Goal: Task Accomplishment & Management: Manage account settings

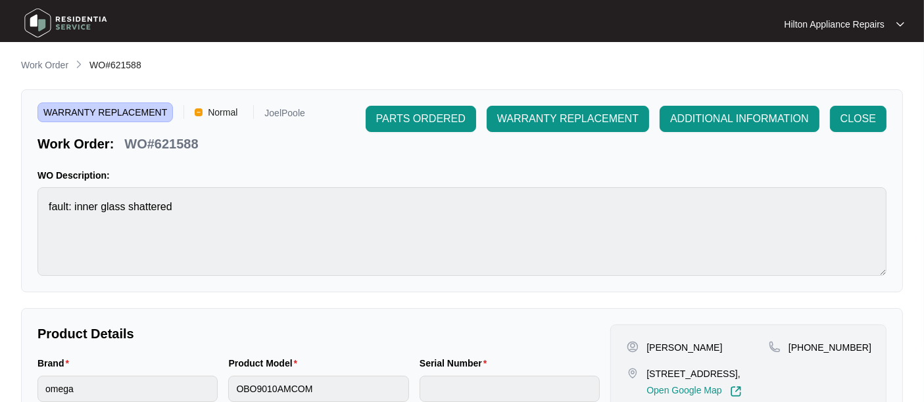
click at [41, 64] on p "Work Order" at bounding box center [44, 65] width 47 height 13
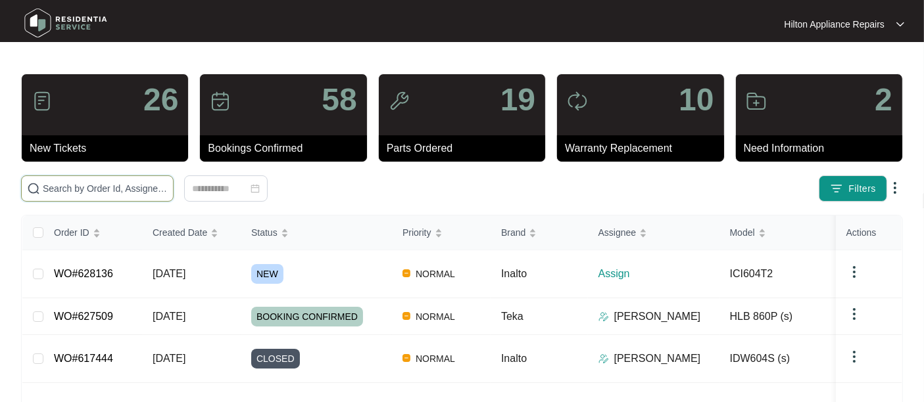
click at [70, 185] on input "text" at bounding box center [105, 189] width 125 height 14
paste input "WO#621588"
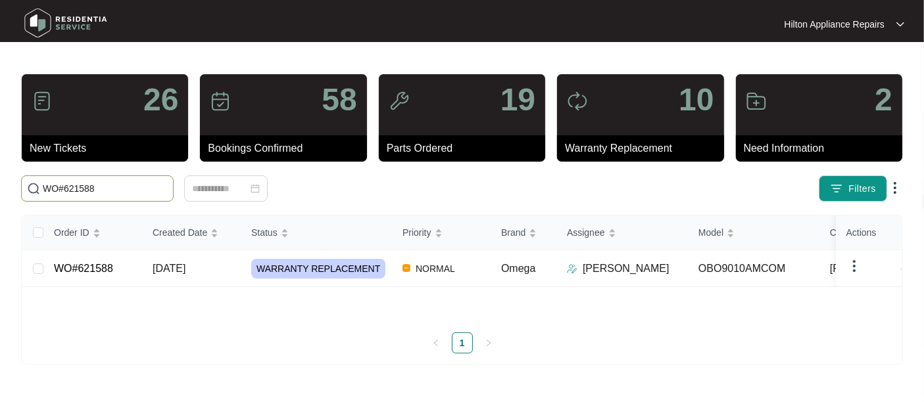
type input "WO#621588"
click at [178, 274] on span "[DATE]" at bounding box center [169, 268] width 33 height 11
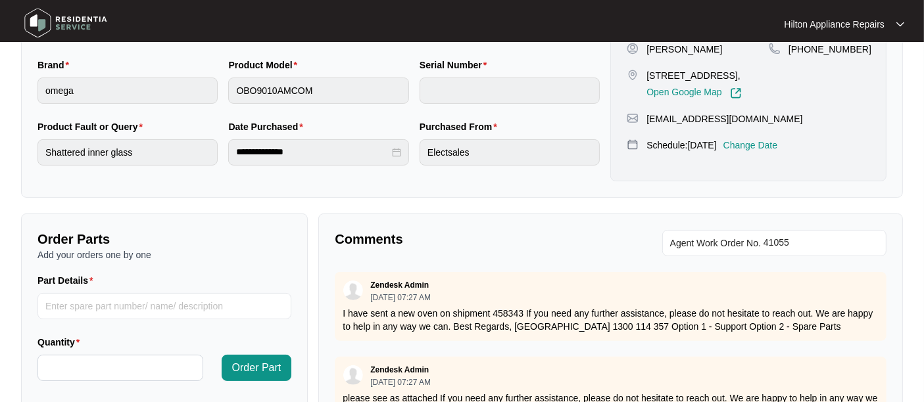
scroll to position [146, 0]
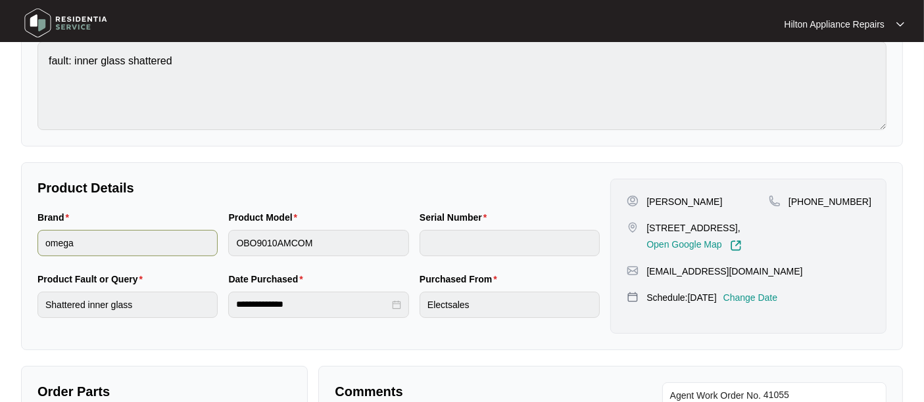
click at [197, 245] on div "Brand omega Product Model OBO9010AMCOM Serial Number" at bounding box center [318, 241] width 573 height 62
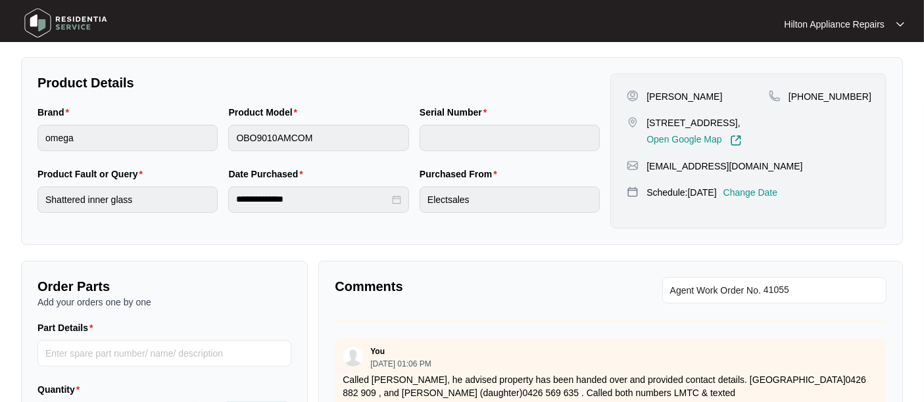
scroll to position [0, 0]
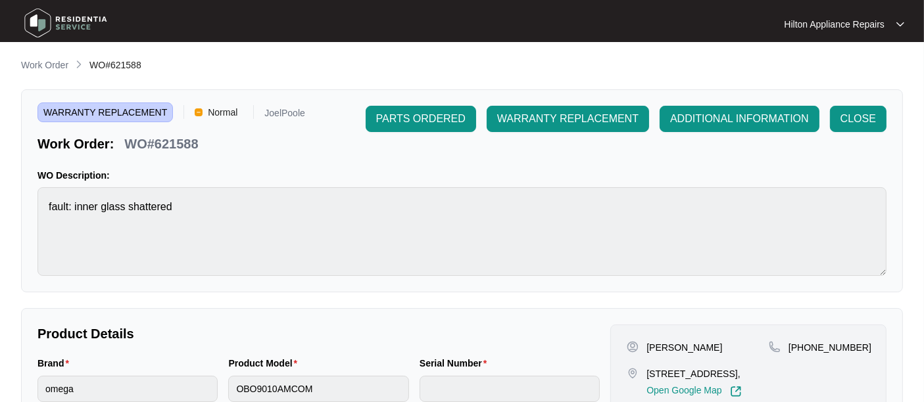
click at [47, 61] on p "Work Order" at bounding box center [44, 65] width 47 height 13
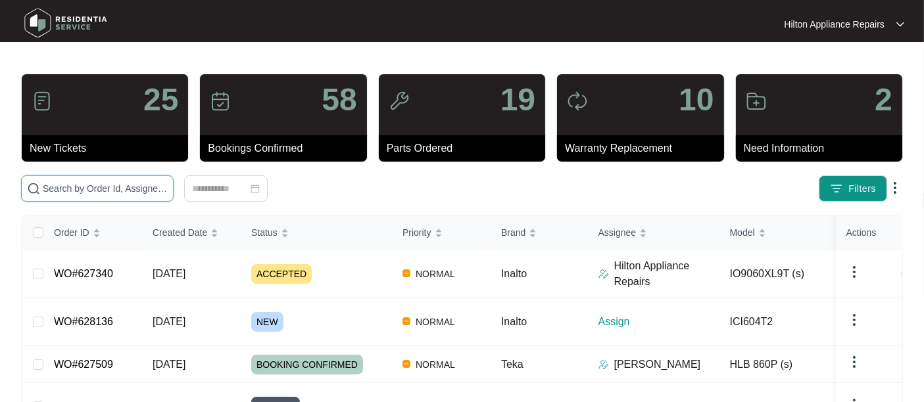
click at [64, 185] on input "text" at bounding box center [105, 189] width 125 height 14
paste input "WO#628070"
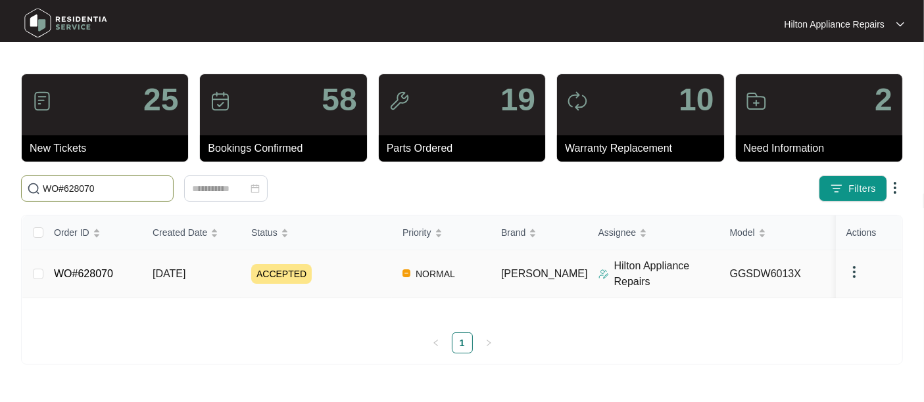
type input "WO#628070"
click at [171, 279] on span "[DATE]" at bounding box center [169, 273] width 33 height 11
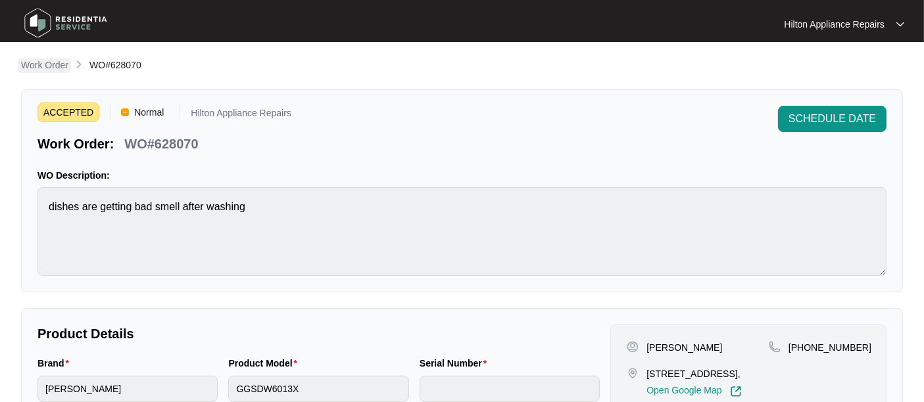
click at [47, 68] on p "Work Order" at bounding box center [44, 65] width 47 height 13
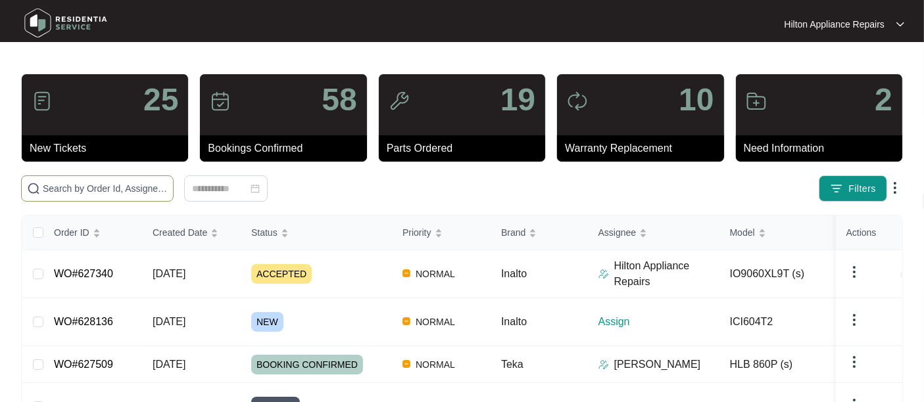
drag, startPoint x: 89, startPoint y: 189, endPoint x: 107, endPoint y: 181, distance: 19.4
click at [89, 187] on input "text" at bounding box center [105, 189] width 125 height 14
paste input "WO#628070"
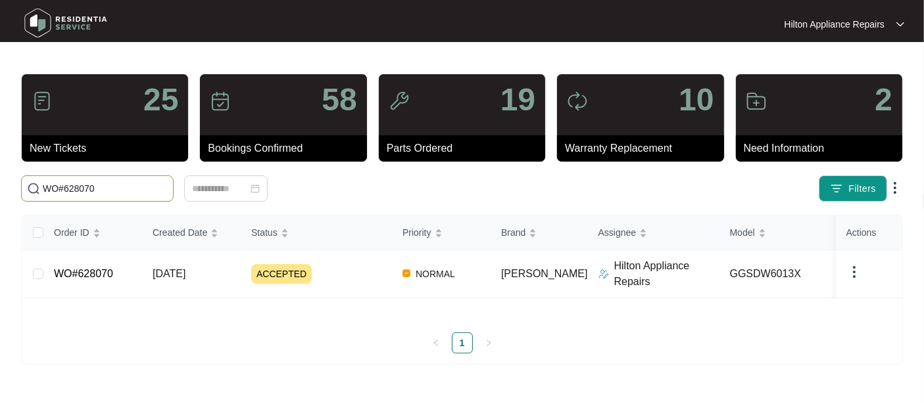
type input "WO#628070"
click at [174, 279] on span "[DATE]" at bounding box center [169, 273] width 33 height 11
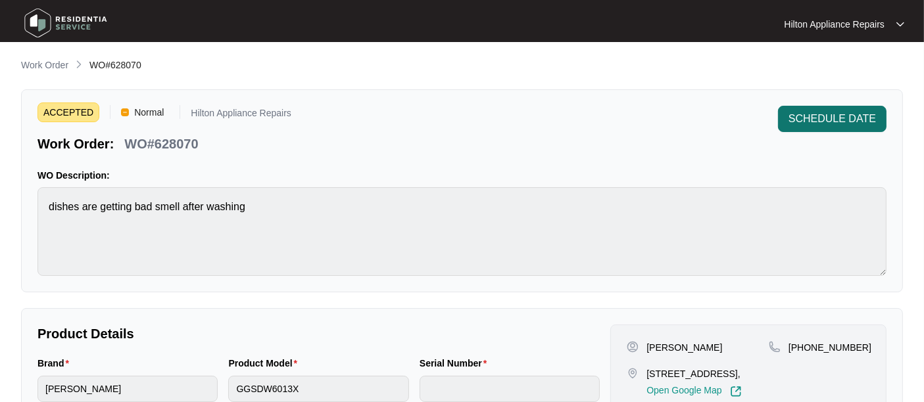
click at [832, 113] on span "SCHEDULE DATE" at bounding box center [831, 119] width 87 height 16
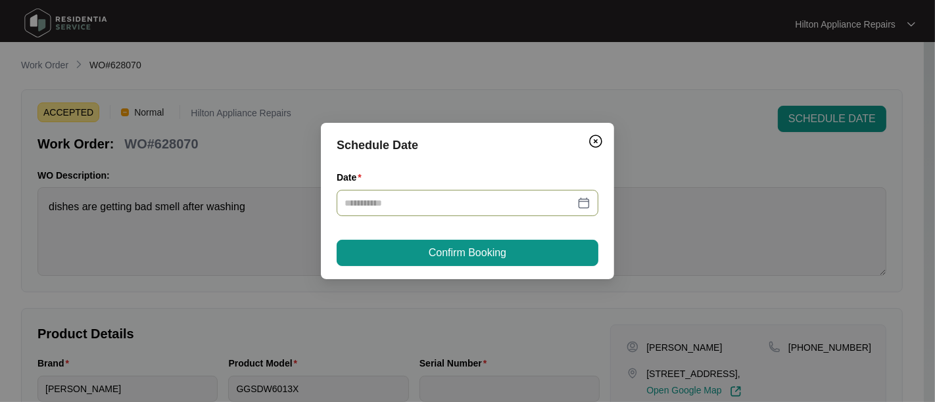
click at [580, 202] on div at bounding box center [468, 203] width 246 height 14
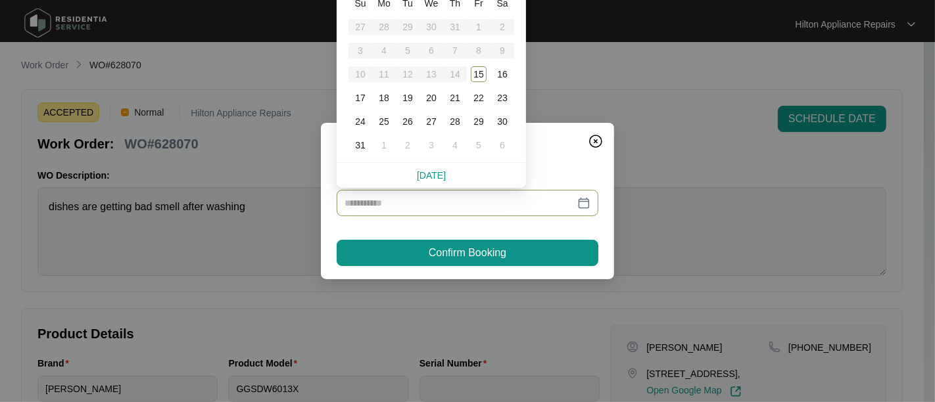
type input "**********"
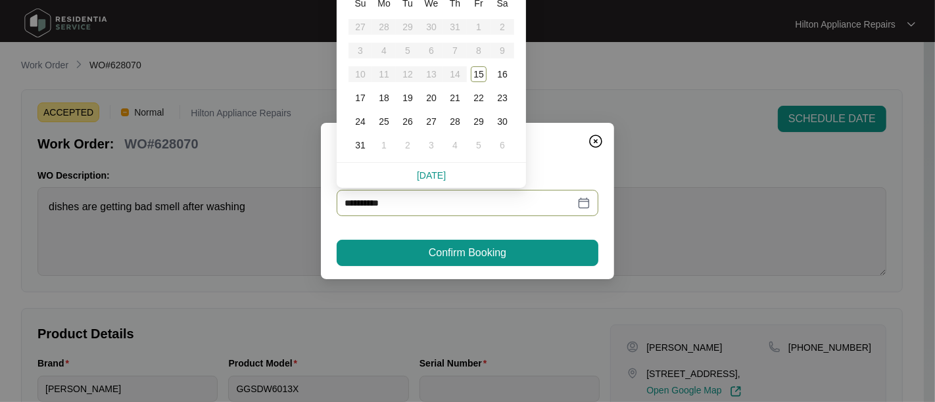
type input "**********"
click at [406, 95] on div "19" at bounding box center [408, 98] width 16 height 16
type input "**********"
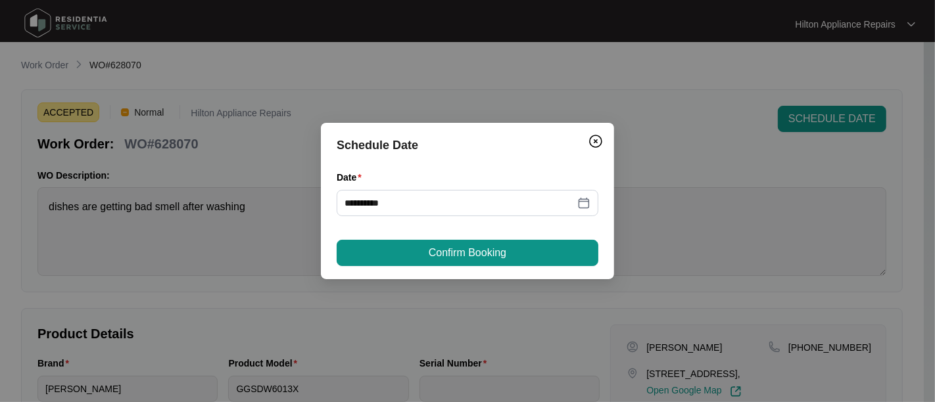
drag, startPoint x: 459, startPoint y: 251, endPoint x: 497, endPoint y: 253, distance: 38.2
click at [460, 251] on span "Confirm Booking" at bounding box center [468, 253] width 78 height 16
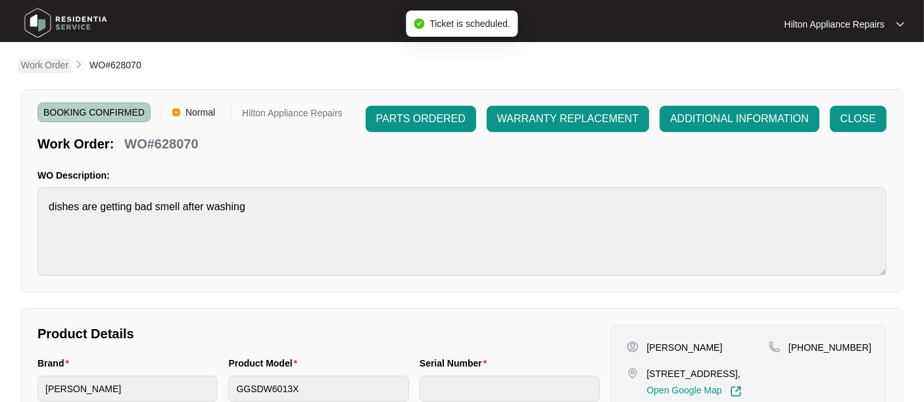
click at [39, 64] on p "Work Order" at bounding box center [44, 65] width 47 height 13
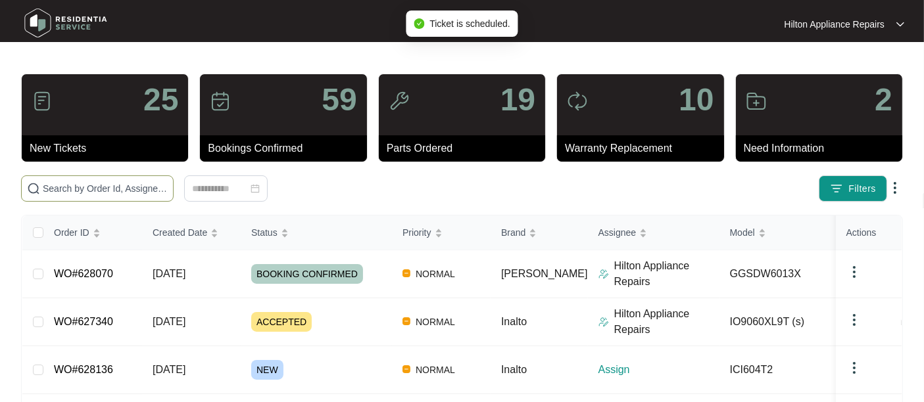
click at [61, 187] on input "text" at bounding box center [105, 189] width 125 height 14
paste input "WO#628070"
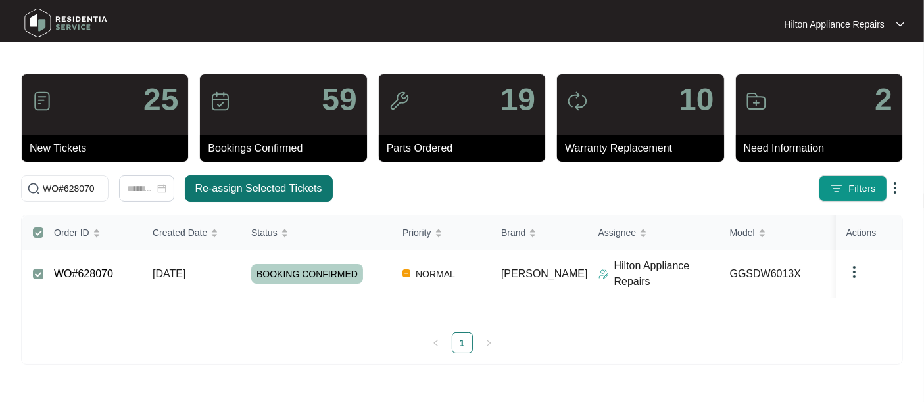
click at [233, 181] on span "Re-assign Selected Tickets" at bounding box center [258, 189] width 127 height 16
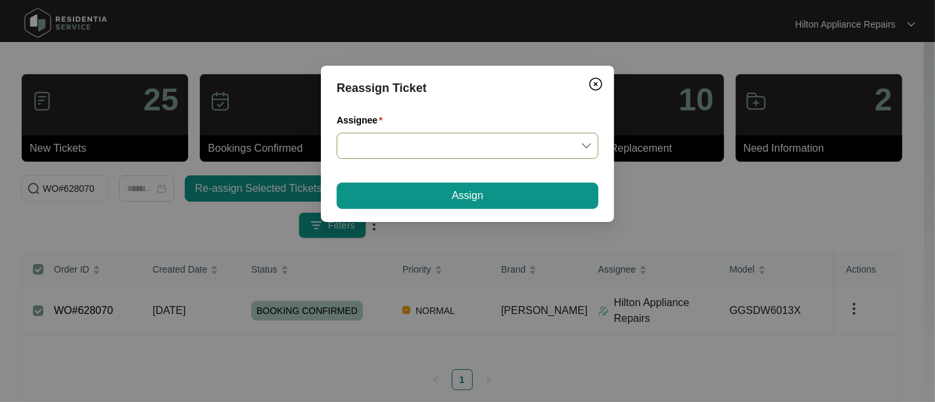
click at [588, 147] on input "Assignee" at bounding box center [468, 145] width 246 height 25
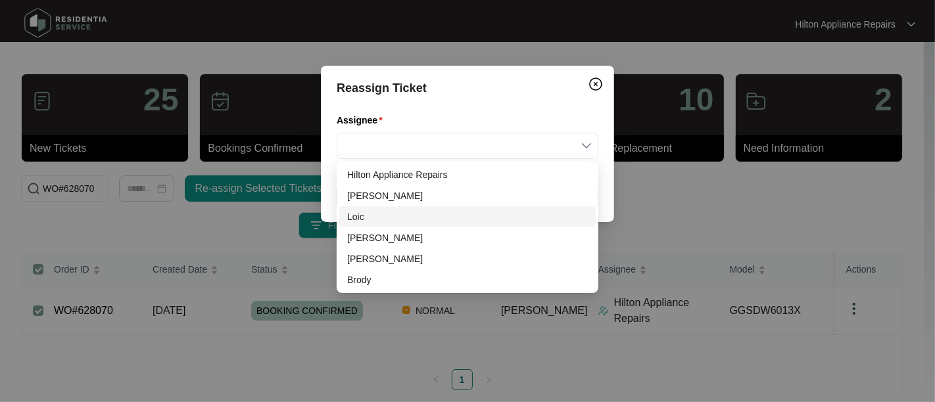
click at [366, 215] on div "Loic" at bounding box center [467, 217] width 241 height 14
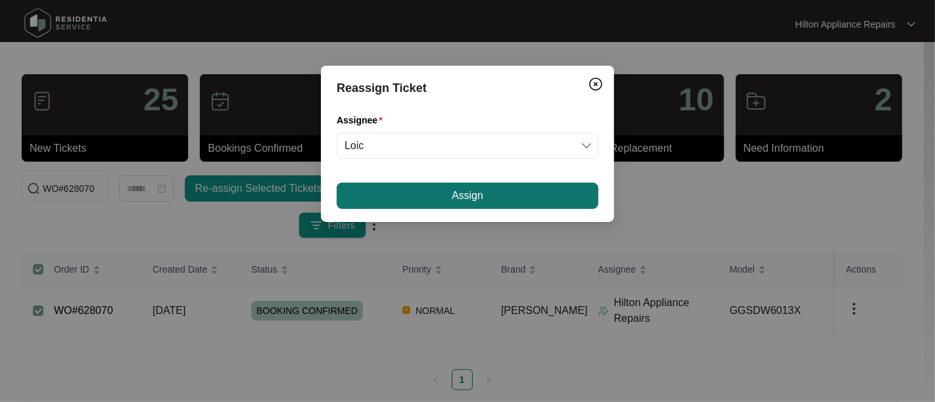
click at [413, 195] on button "Assign" at bounding box center [468, 196] width 262 height 26
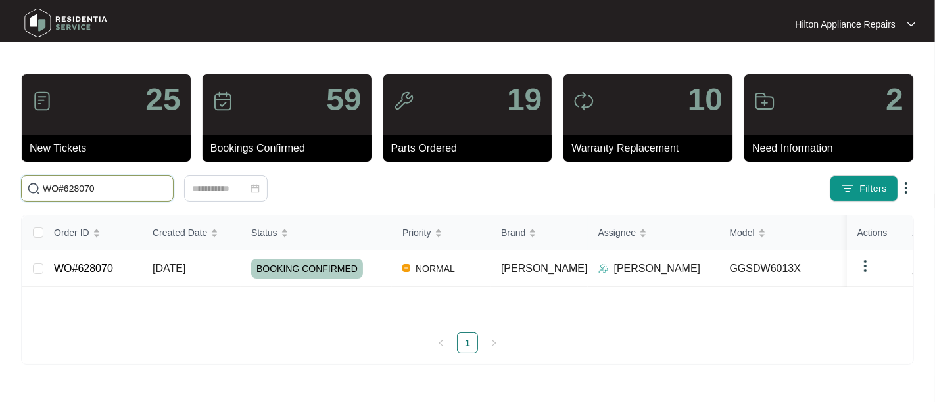
drag, startPoint x: 118, startPoint y: 191, endPoint x: 155, endPoint y: 194, distance: 36.3
click at [118, 191] on input "WO#628070" at bounding box center [105, 189] width 125 height 14
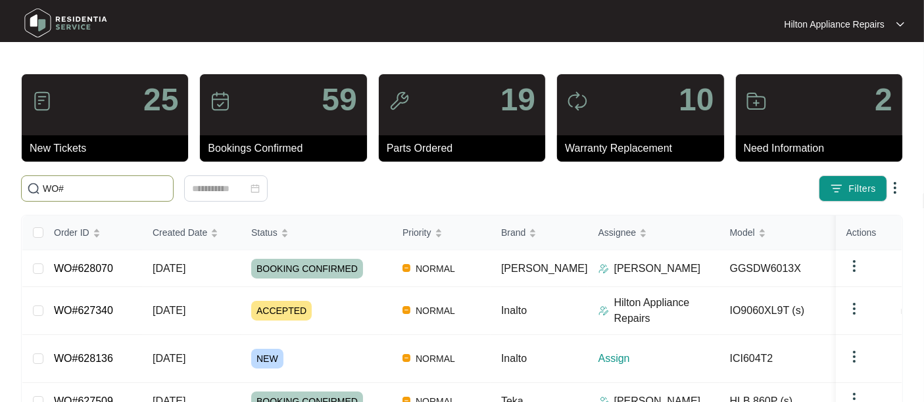
paste input "628136"
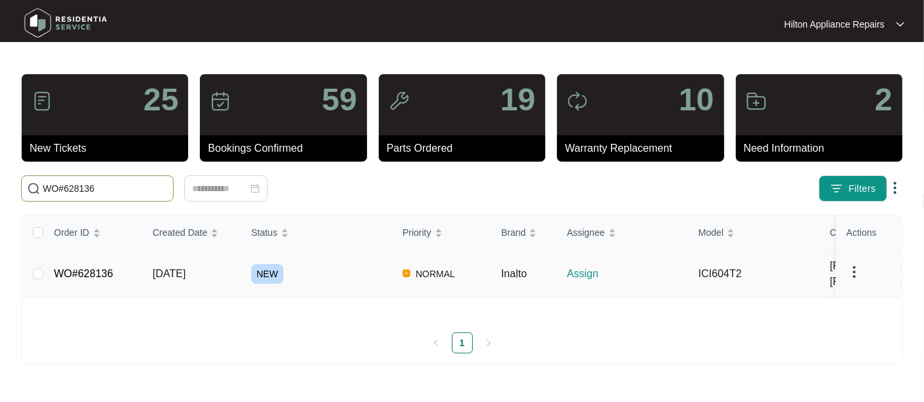
type input "WO#628136"
click at [171, 279] on span "[DATE]" at bounding box center [169, 273] width 33 height 11
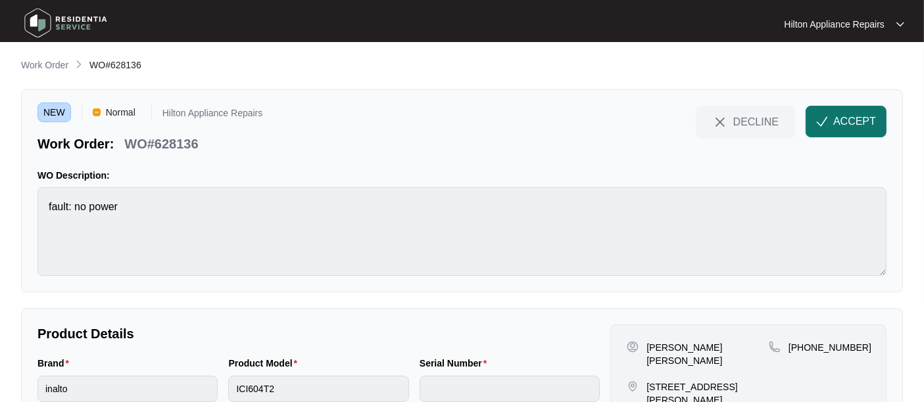
click at [842, 118] on span "ACCEPT" at bounding box center [854, 122] width 43 height 16
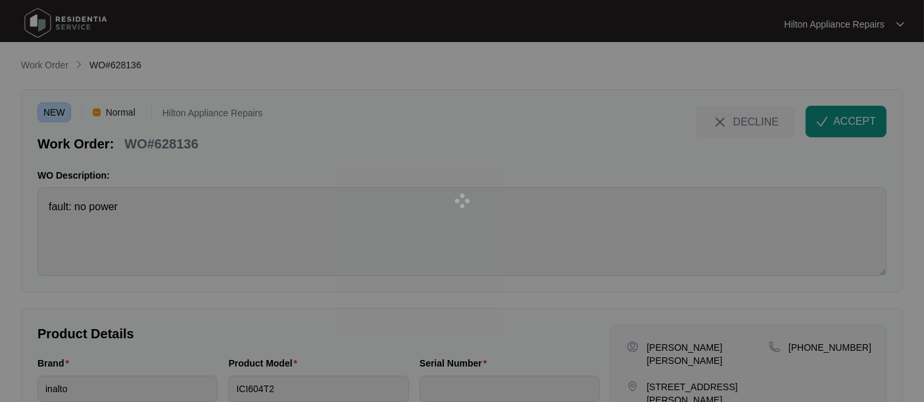
scroll to position [73, 0]
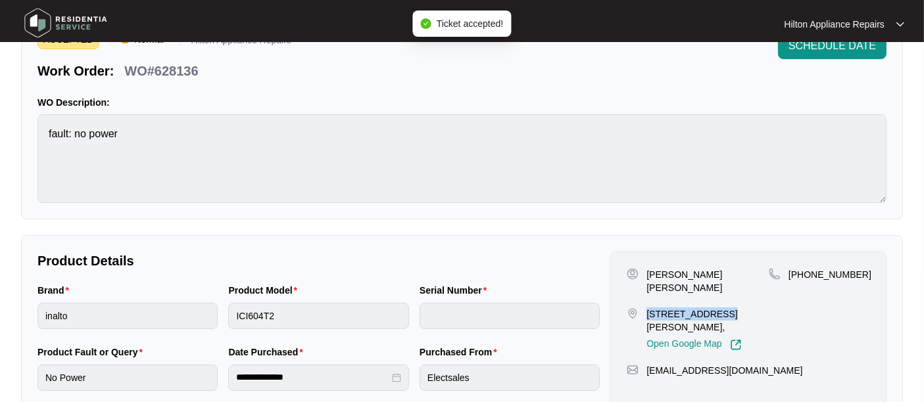
drag, startPoint x: 721, startPoint y: 303, endPoint x: 647, endPoint y: 296, distance: 73.9
click at [647, 308] on p "[STREET_ADDRESS][PERSON_NAME]," at bounding box center [707, 321] width 122 height 26
copy p "[STREET_ADDRESS][PERSON_NAME]"
drag, startPoint x: 850, startPoint y: 275, endPoint x: 805, endPoint y: 278, distance: 45.5
click at [805, 278] on span "[PHONE_NUMBER]" at bounding box center [829, 275] width 83 height 11
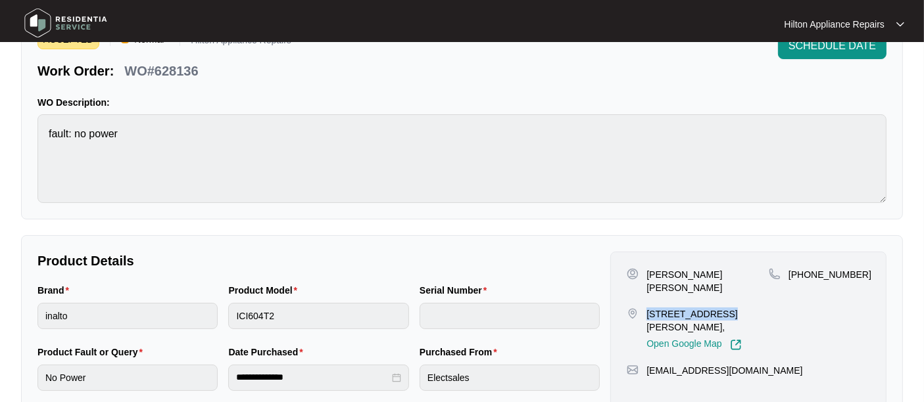
copy span "893541122"
drag, startPoint x: 746, startPoint y: 358, endPoint x: 642, endPoint y: 363, distance: 104.0
click at [642, 363] on div "[PERSON_NAME] [PERSON_NAME] [STREET_ADDRESS][PERSON_NAME], Open Google Map [PHO…" at bounding box center [748, 329] width 276 height 155
click at [763, 364] on div "[EMAIL_ADDRESS][DOMAIN_NAME]" at bounding box center [748, 370] width 243 height 13
drag, startPoint x: 762, startPoint y: 360, endPoint x: 671, endPoint y: 363, distance: 91.5
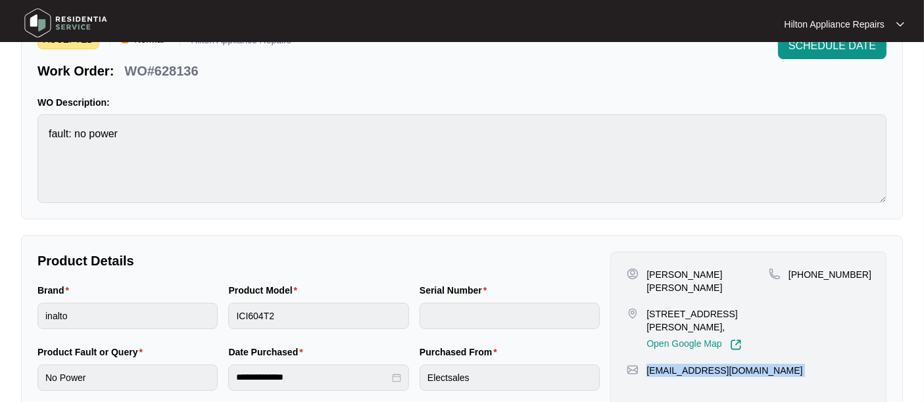
click at [667, 363] on div "[PERSON_NAME] [PERSON_NAME] [STREET_ADDRESS][PERSON_NAME], Open Google Map [PHO…" at bounding box center [748, 329] width 276 height 155
click at [174, 312] on div "Brand inalto Product Model ICI604T2 Serial Number" at bounding box center [318, 314] width 573 height 62
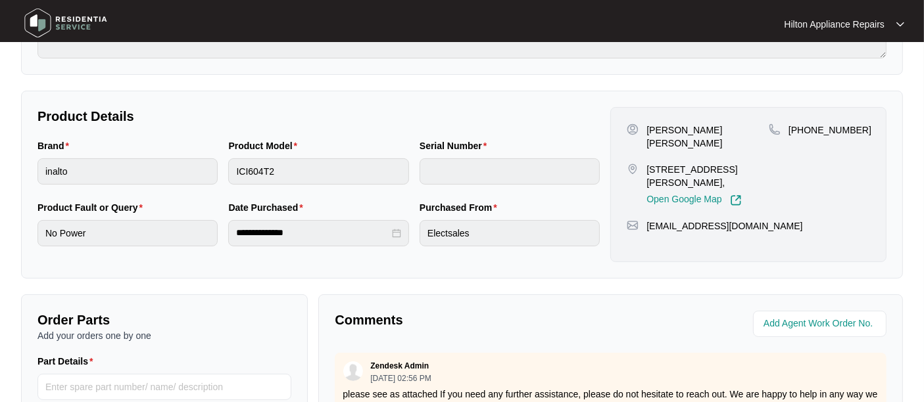
scroll to position [219, 0]
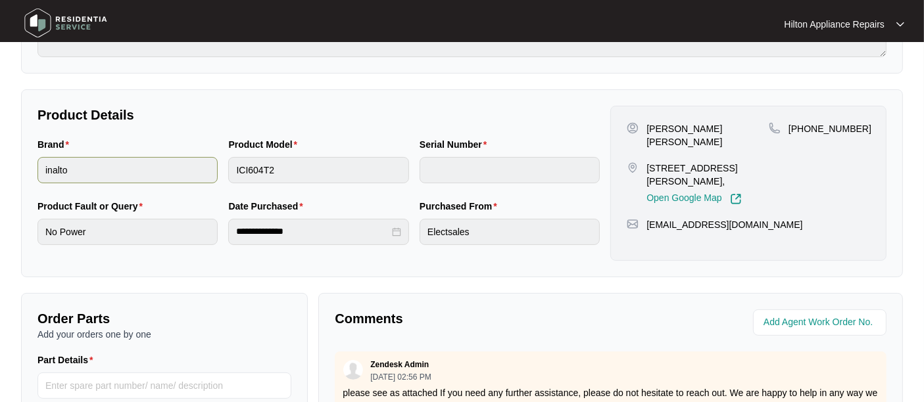
click at [210, 174] on div "Brand inalto Product Model ICI604T2 Serial Number" at bounding box center [318, 168] width 573 height 62
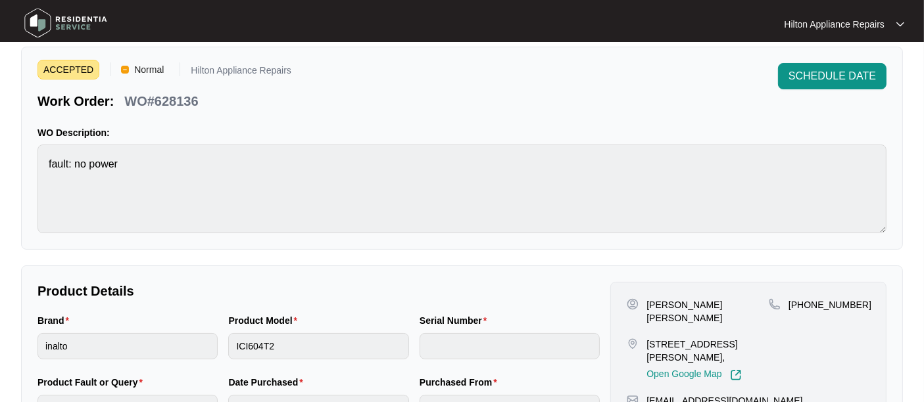
scroll to position [0, 0]
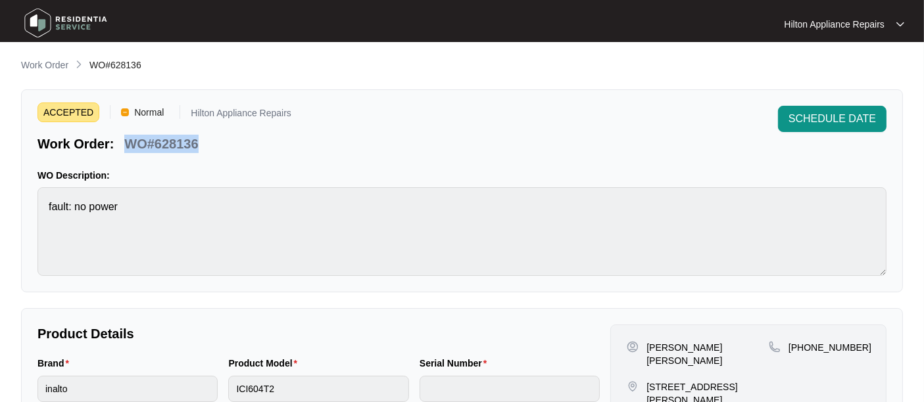
drag, startPoint x: 203, startPoint y: 144, endPoint x: 126, endPoint y: 139, distance: 77.1
click at [126, 139] on div "WO#628136" at bounding box center [161, 141] width 84 height 23
copy p "WO#628136"
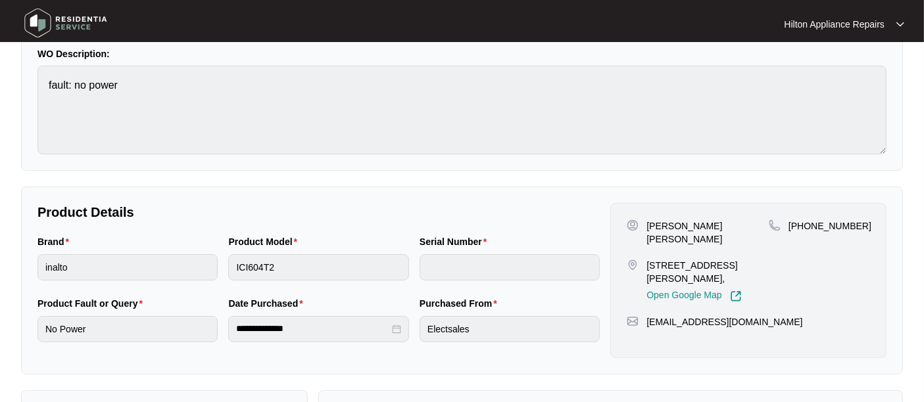
scroll to position [292, 0]
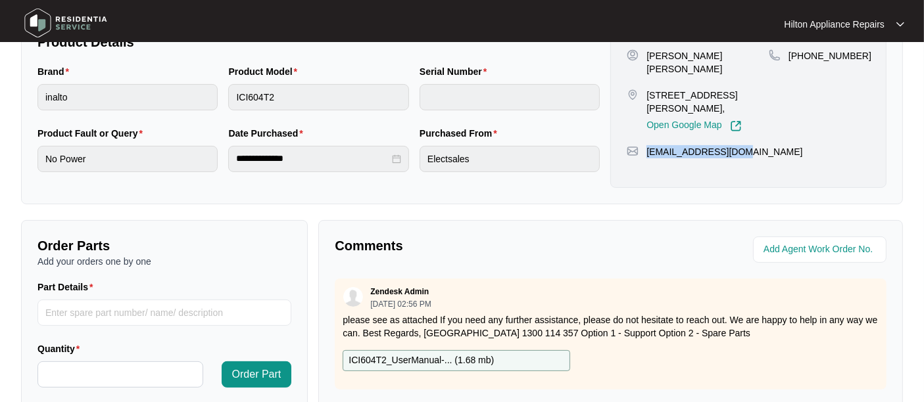
drag, startPoint x: 721, startPoint y: 138, endPoint x: 644, endPoint y: 138, distance: 76.3
click at [644, 145] on div "[EMAIL_ADDRESS][DOMAIN_NAME]" at bounding box center [748, 151] width 243 height 13
click at [794, 145] on div "[EMAIL_ADDRESS][DOMAIN_NAME]" at bounding box center [748, 151] width 243 height 13
click at [770, 145] on div "[EMAIL_ADDRESS][DOMAIN_NAME]" at bounding box center [748, 151] width 243 height 13
click at [716, 166] on div "[PERSON_NAME] [PERSON_NAME] [STREET_ADDRESS][PERSON_NAME], Open Google Map [PHO…" at bounding box center [748, 110] width 276 height 155
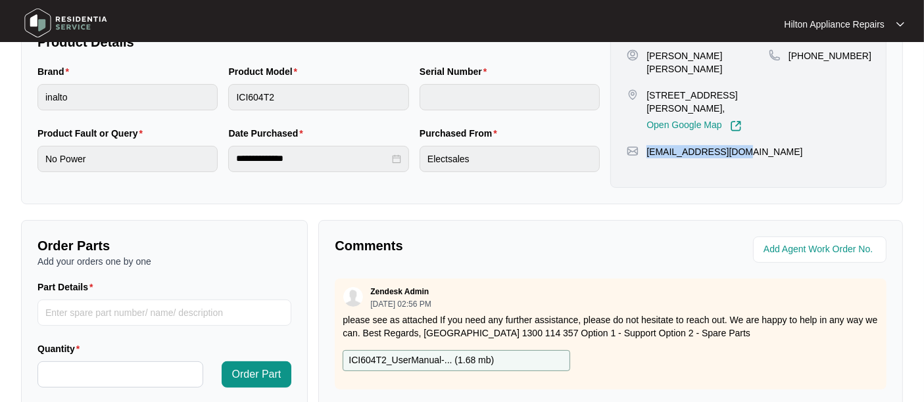
drag, startPoint x: 754, startPoint y: 138, endPoint x: 648, endPoint y: 143, distance: 106.0
click at [648, 145] on div "[EMAIL_ADDRESS][DOMAIN_NAME]" at bounding box center [748, 151] width 243 height 13
copy p "[EMAIL_ADDRESS][DOMAIN_NAME]"
click at [794, 246] on input "string" at bounding box center [820, 250] width 115 height 16
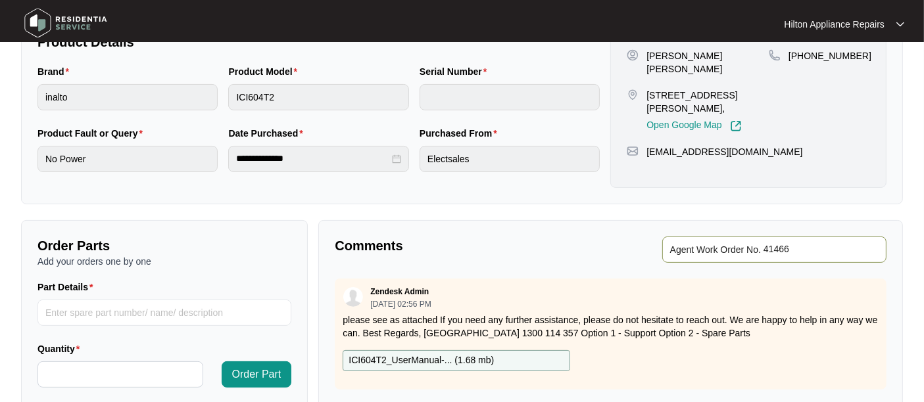
type input "41466"
click at [527, 243] on p "Comments" at bounding box center [468, 246] width 266 height 18
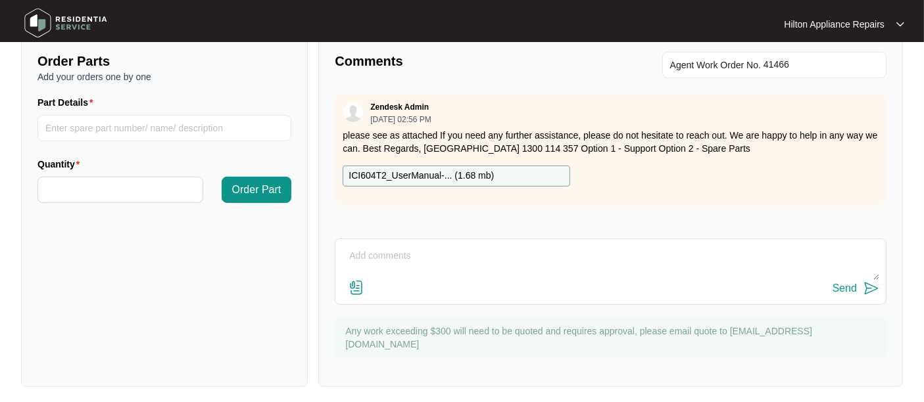
scroll to position [480, 0]
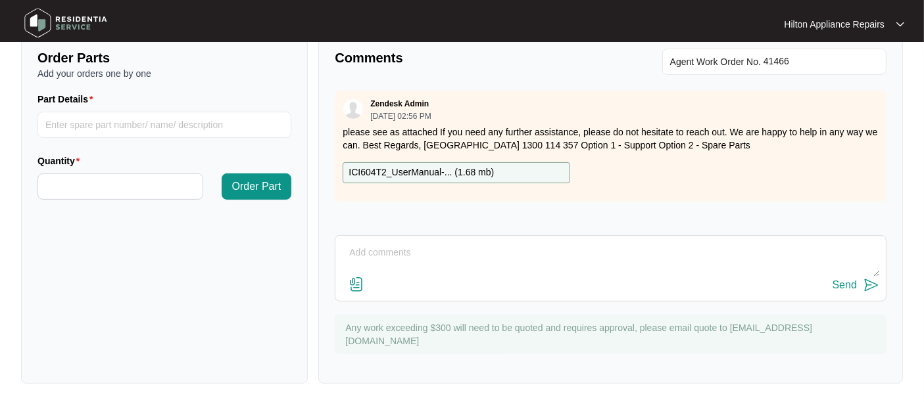
click at [356, 257] on textarea at bounding box center [610, 260] width 537 height 34
paste textarea "Called, [PERSON_NAME] answered phone and asked to send them email. Emailed atte…"
type textarea "Called, [PERSON_NAME] answered phone and asked to send them email. Emailed atte…"
click at [847, 283] on div "Send" at bounding box center [845, 285] width 24 height 12
click at [441, 172] on p "ICI604T2_UserManual-... ( 1.68 mb )" at bounding box center [421, 173] width 145 height 14
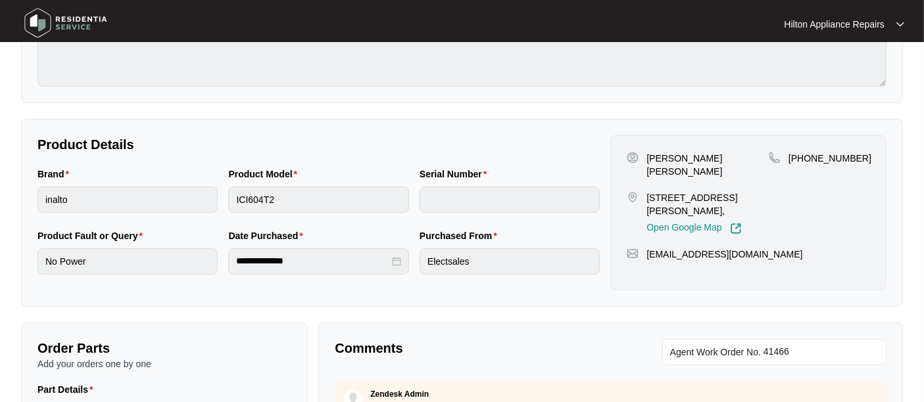
scroll to position [0, 0]
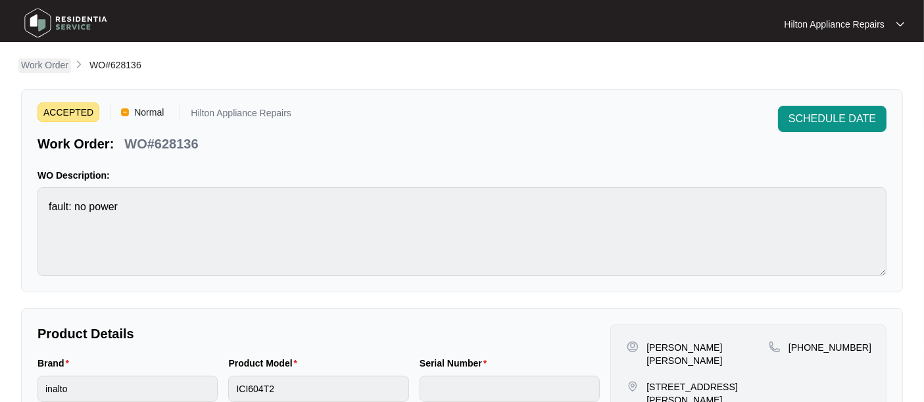
click at [41, 60] on p "Work Order" at bounding box center [44, 65] width 47 height 13
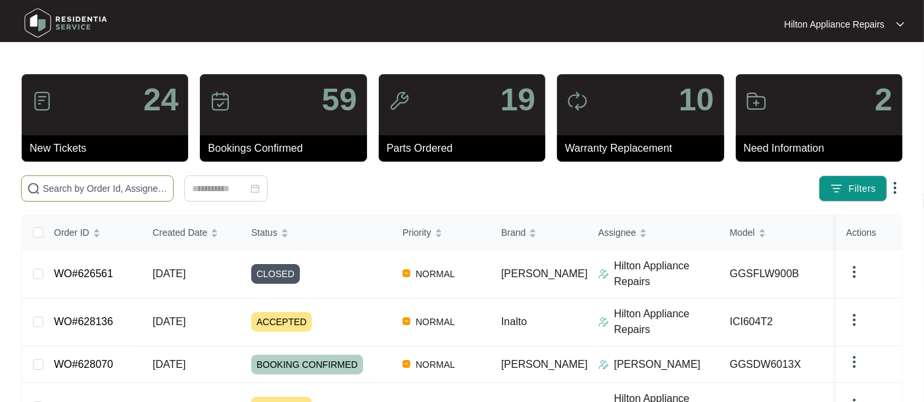
click at [56, 184] on input "text" at bounding box center [105, 189] width 125 height 14
paste input "WO#626912"
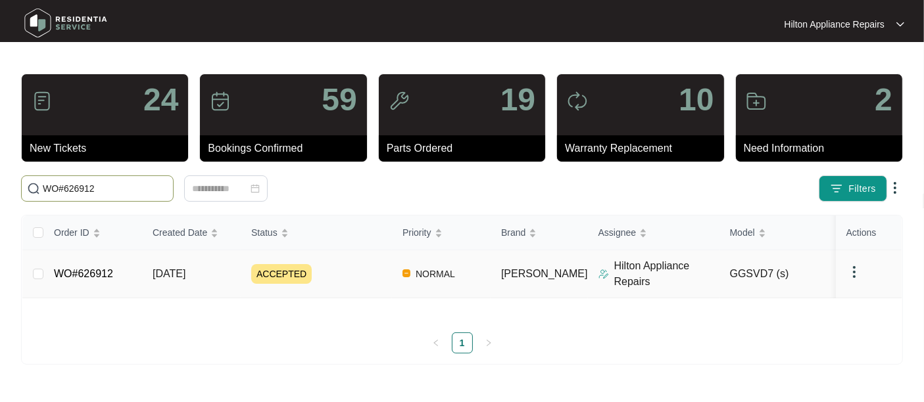
type input "WO#626912"
click at [185, 279] on span "[DATE]" at bounding box center [169, 273] width 33 height 11
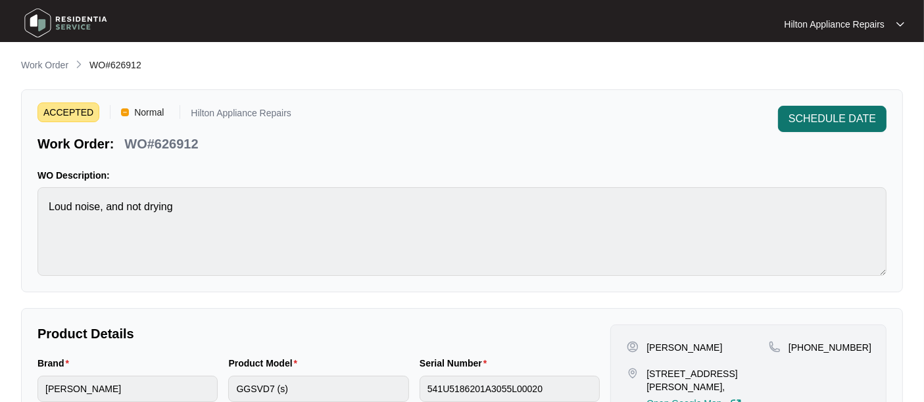
click at [827, 117] on span "SCHEDULE DATE" at bounding box center [831, 119] width 87 height 16
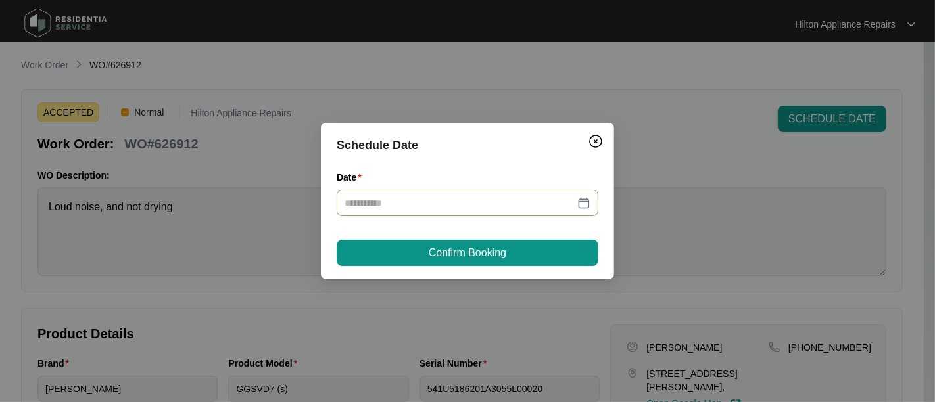
click at [582, 203] on div at bounding box center [468, 203] width 246 height 14
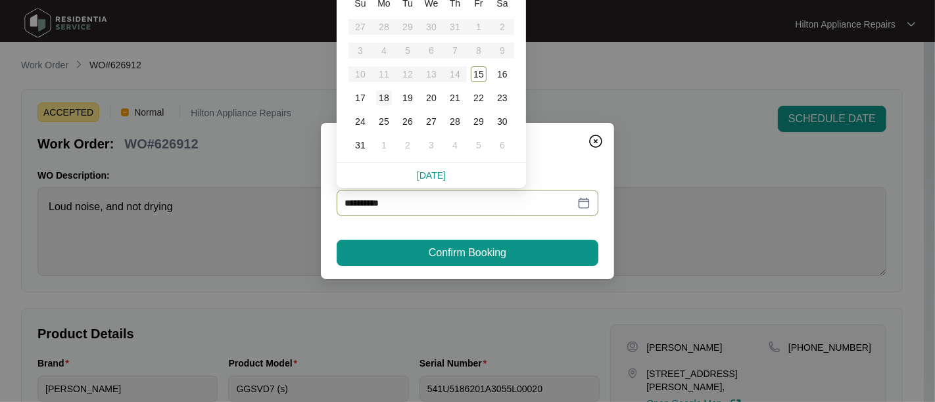
type input "**********"
click at [407, 97] on div "19" at bounding box center [408, 98] width 16 height 16
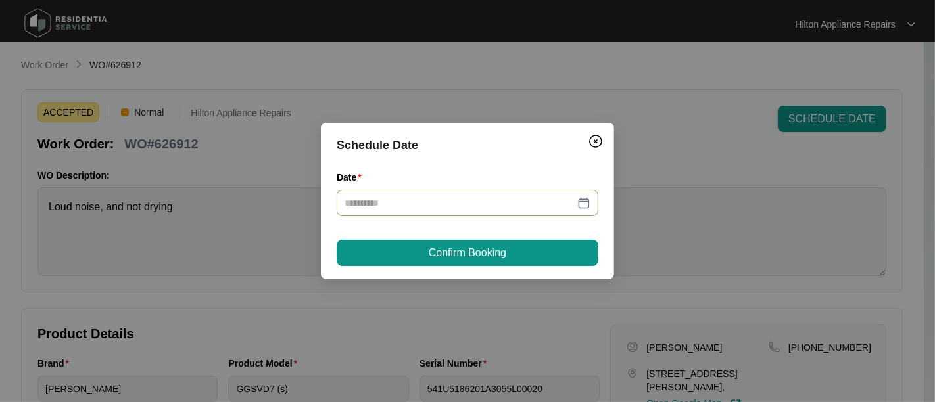
type input "**********"
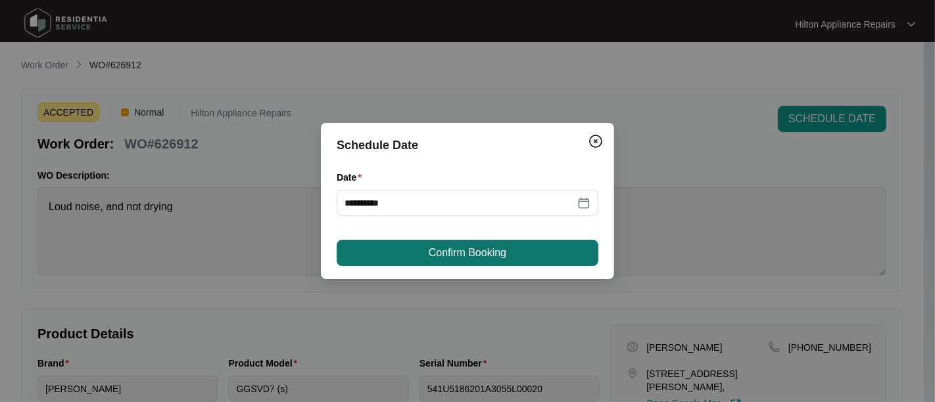
click at [435, 258] on span "Confirm Booking" at bounding box center [468, 253] width 78 height 16
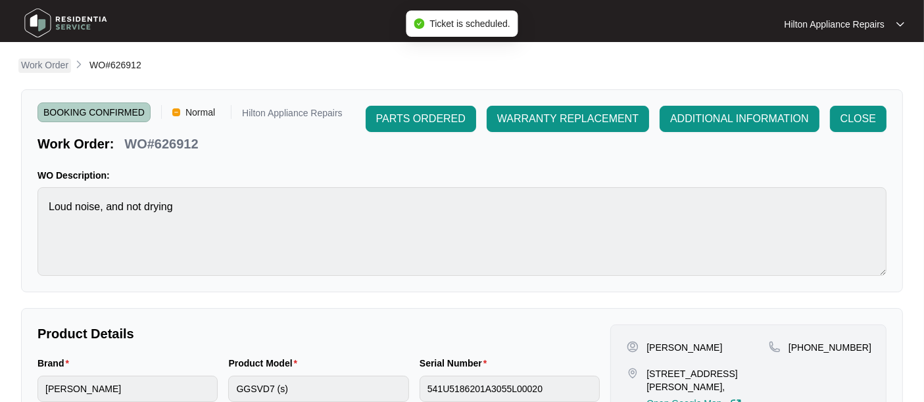
click at [37, 62] on p "Work Order" at bounding box center [44, 65] width 47 height 13
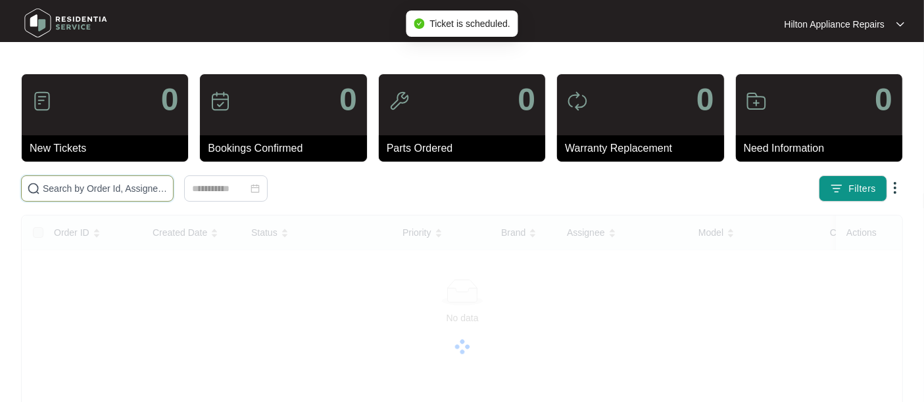
click at [53, 186] on input "text" at bounding box center [105, 189] width 125 height 14
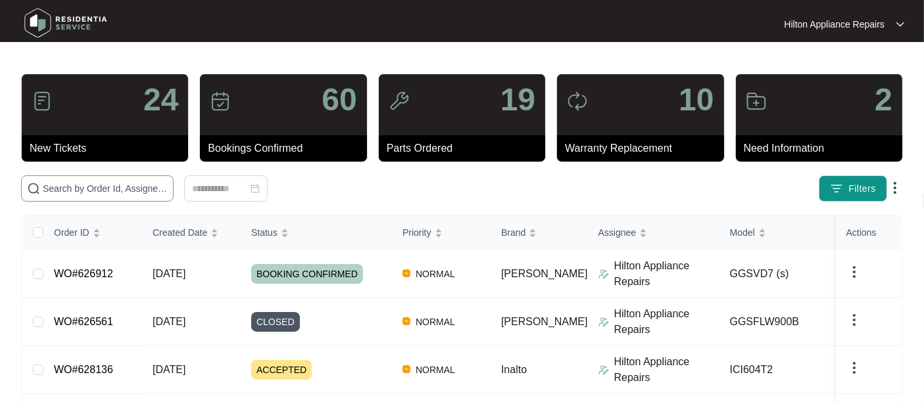
paste input "WO#626912"
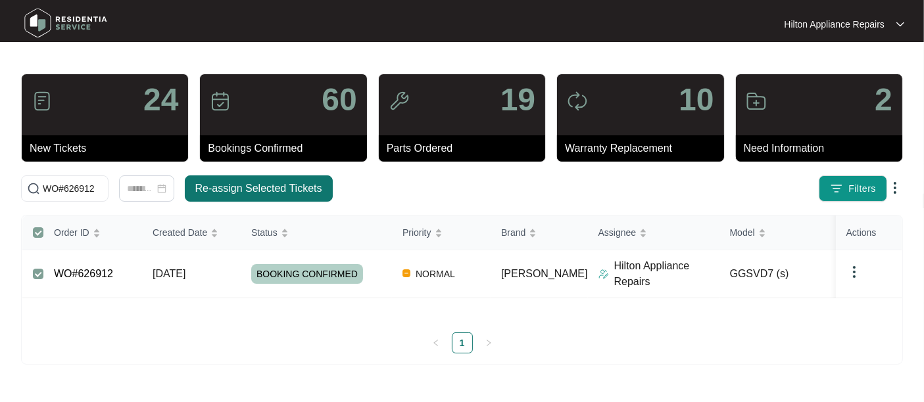
click at [248, 184] on span "Re-assign Selected Tickets" at bounding box center [258, 189] width 127 height 16
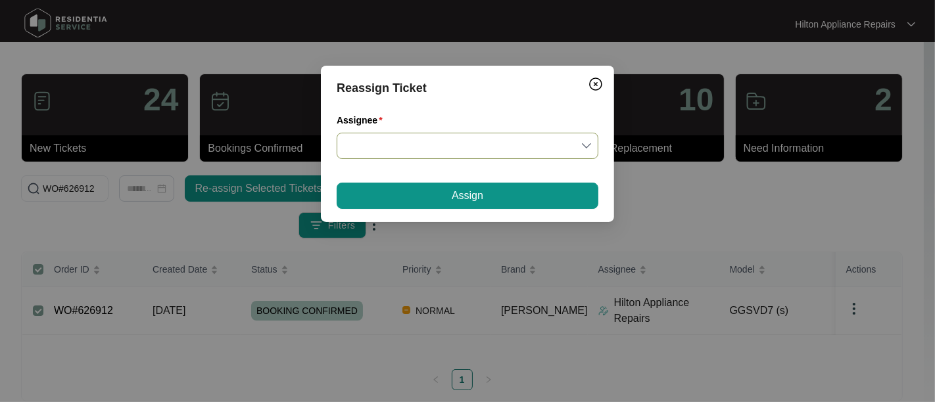
click at [588, 149] on input "Assignee" at bounding box center [468, 145] width 246 height 25
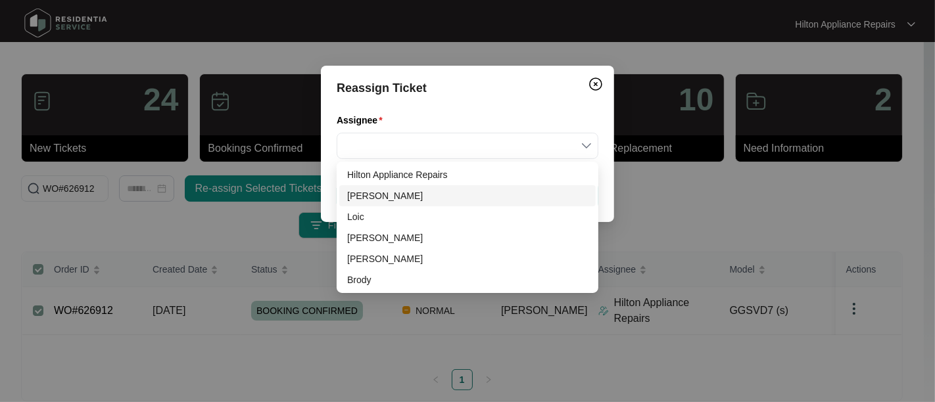
click at [371, 191] on div "[PERSON_NAME]" at bounding box center [467, 196] width 241 height 14
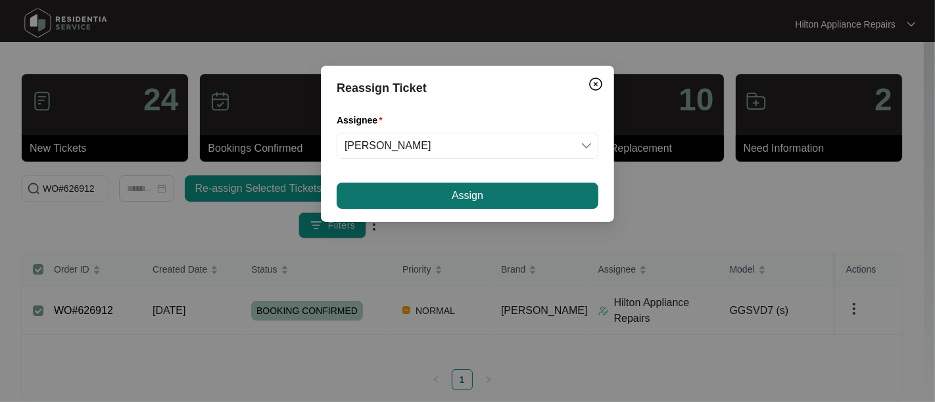
click at [441, 196] on button "Assign" at bounding box center [468, 196] width 262 height 26
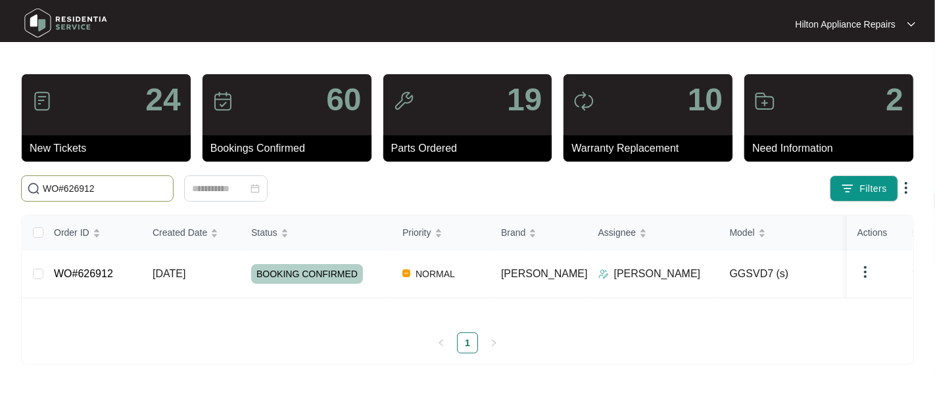
drag, startPoint x: 122, startPoint y: 190, endPoint x: -7, endPoint y: 190, distance: 129.6
click at [0, 190] on html "Hilton Appliance Repairs Hilton App... 24 New Tickets 60 Bookings Confirmed 19 …" at bounding box center [467, 201] width 935 height 402
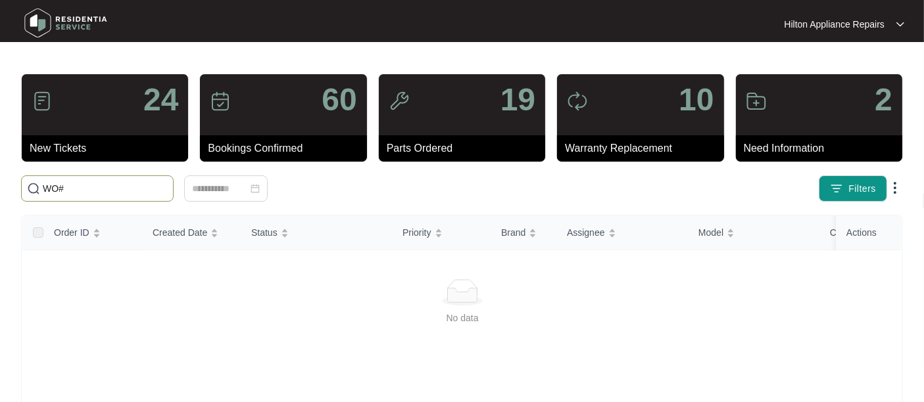
paste input "592653"
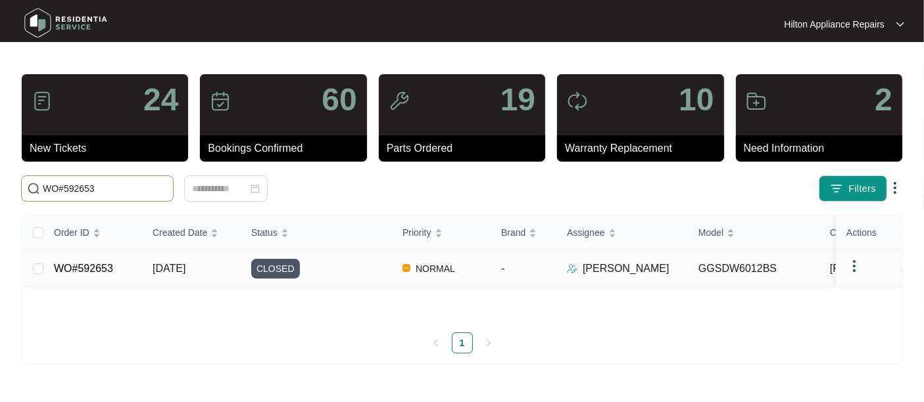
type input "WO#592653"
click at [177, 274] on span "[DATE]" at bounding box center [169, 268] width 33 height 11
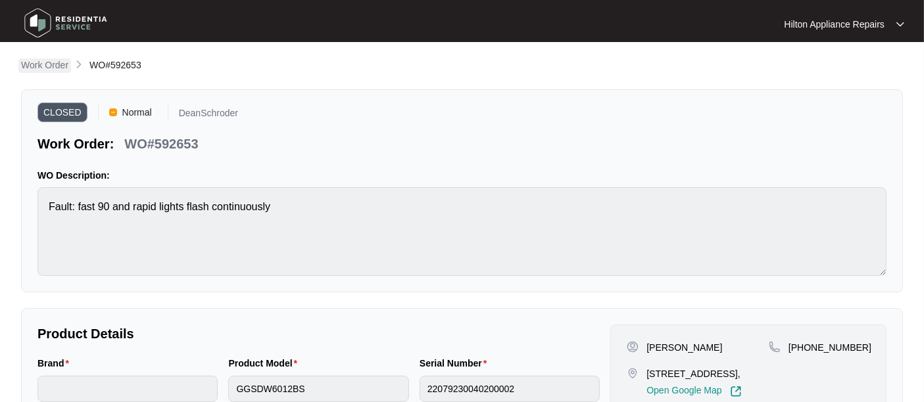
click at [41, 64] on p "Work Order" at bounding box center [44, 65] width 47 height 13
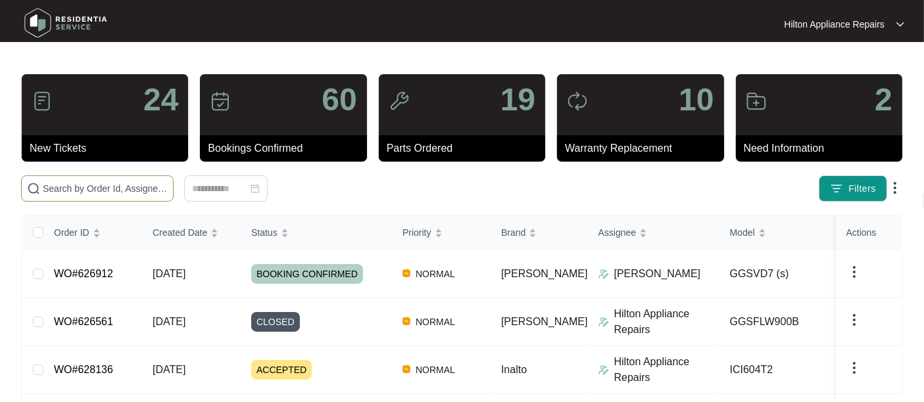
click at [51, 190] on input "text" at bounding box center [105, 189] width 125 height 14
paste input "604232"
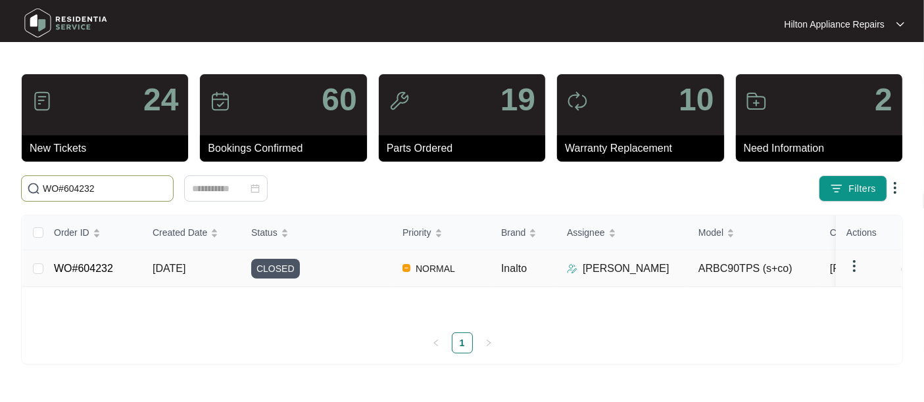
type input "WO#604232"
click at [183, 274] on span "[DATE]" at bounding box center [169, 268] width 33 height 11
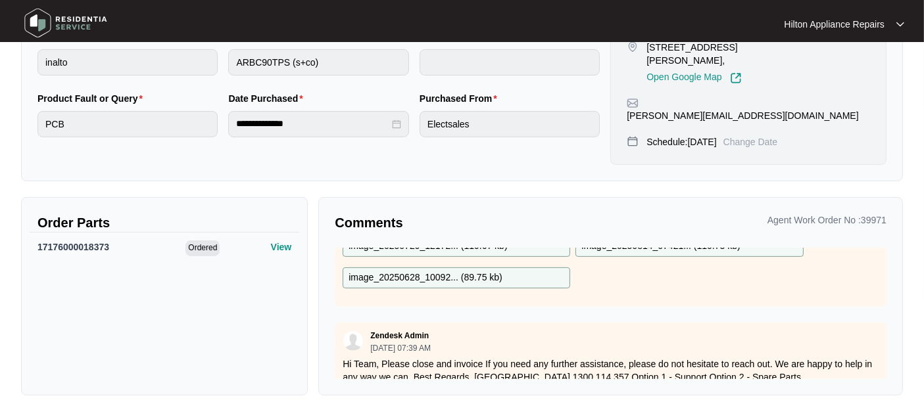
scroll to position [2051, 0]
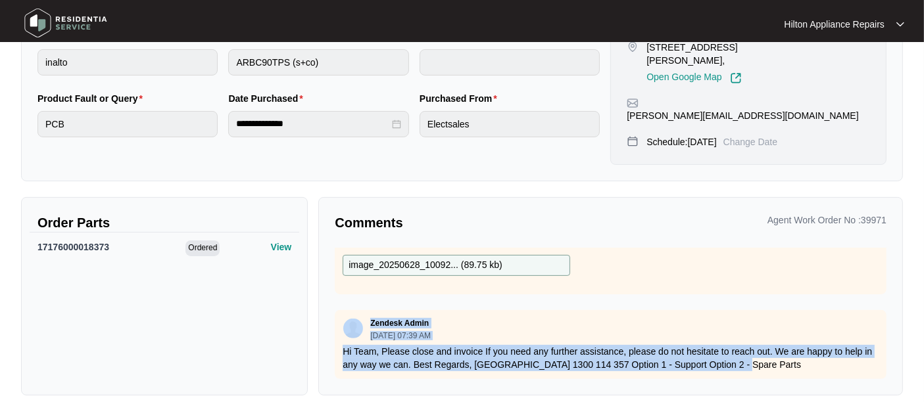
drag, startPoint x: 755, startPoint y: 345, endPoint x: 340, endPoint y: 302, distance: 417.2
click at [340, 310] on div "Zendesk Admin [DATE] 07:39 AM Hi Team, Please close and invoice If you need any…" at bounding box center [611, 344] width 552 height 69
copy div "Zendesk Admin [DATE] 07:39 AM Hi Team, Please close and invoice If you need any…"
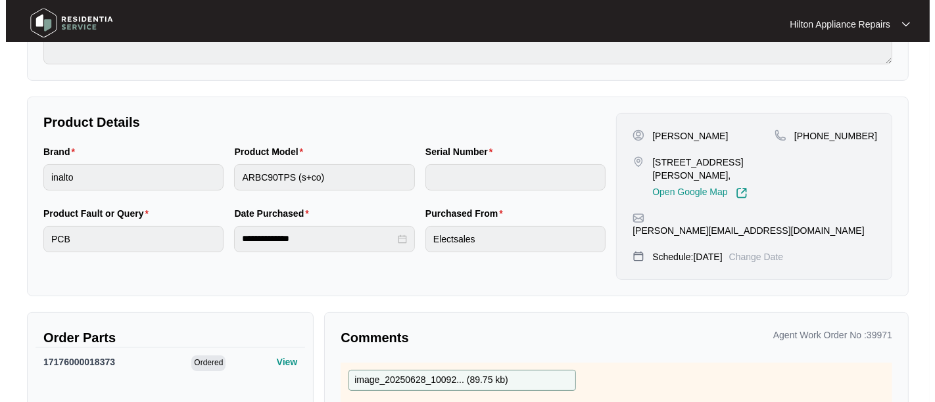
scroll to position [0, 0]
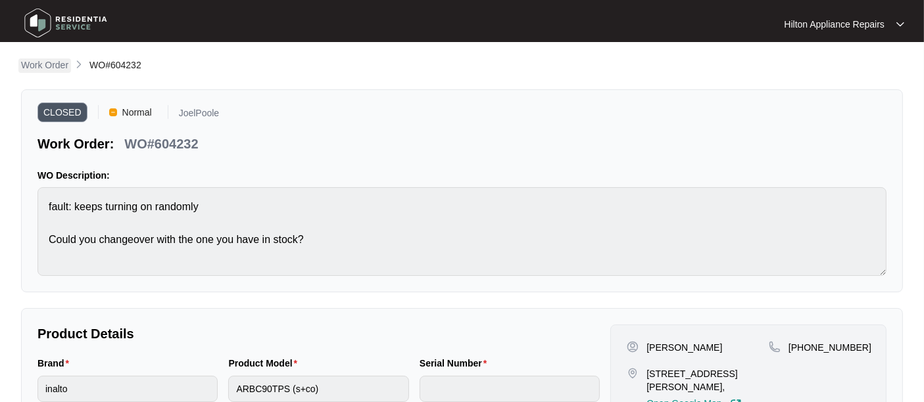
click at [41, 61] on p "Work Order" at bounding box center [44, 65] width 47 height 13
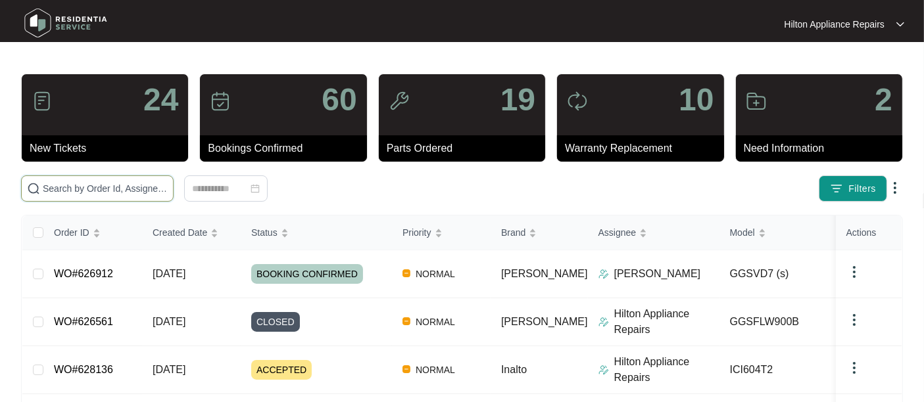
click at [68, 190] on input "text" at bounding box center [105, 189] width 125 height 14
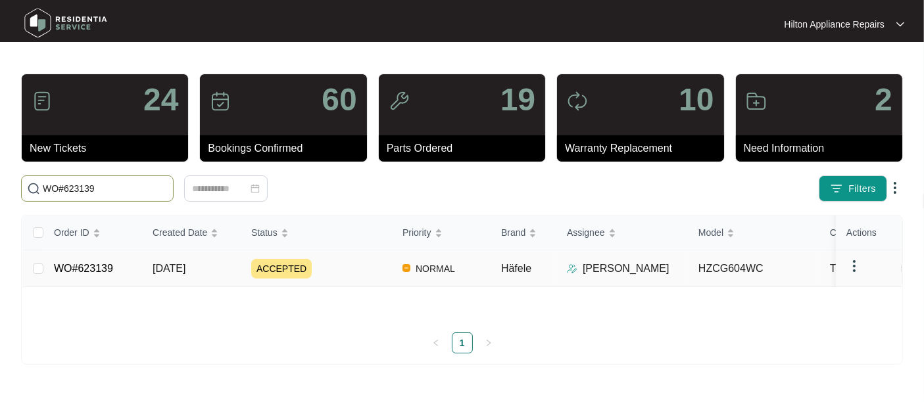
type input "WO#623139"
click at [185, 274] on span "[DATE]" at bounding box center [169, 268] width 33 height 11
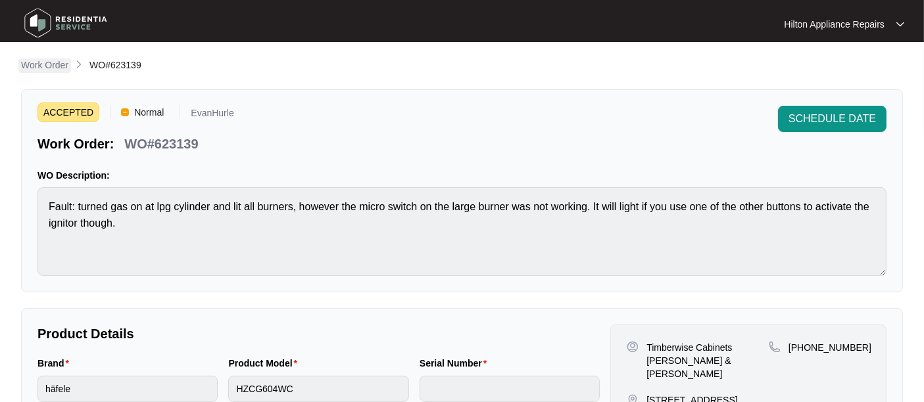
click at [48, 61] on p "Work Order" at bounding box center [44, 65] width 47 height 13
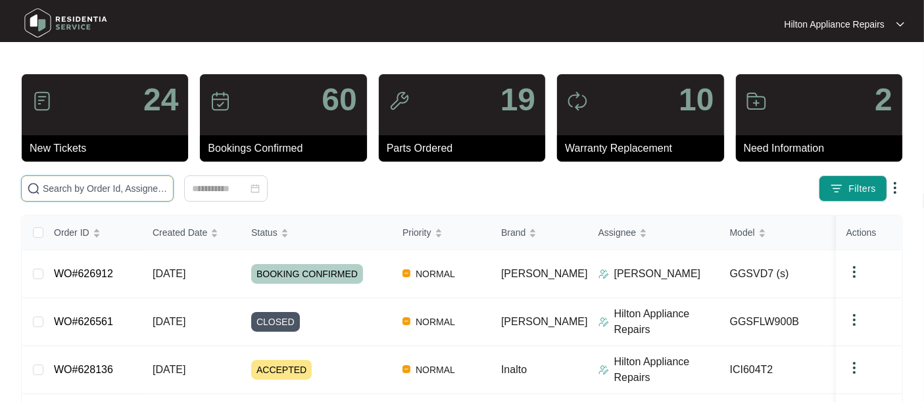
click at [82, 187] on input "text" at bounding box center [105, 189] width 125 height 14
paste input "WO#626325"
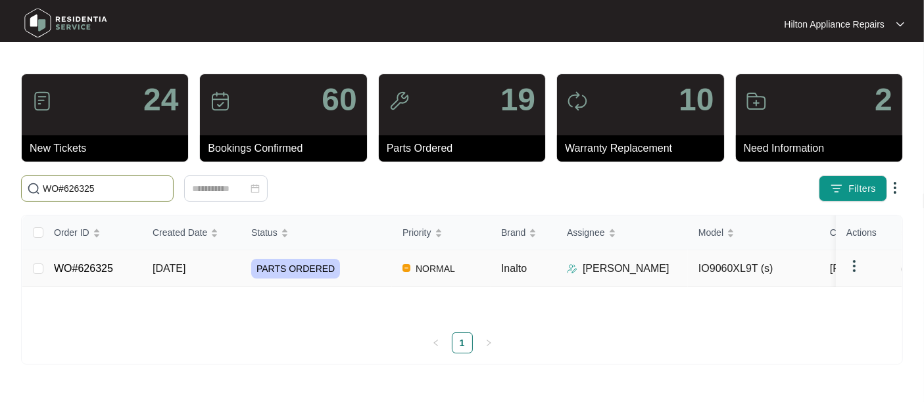
type input "WO#626325"
click at [174, 274] on span "[DATE]" at bounding box center [169, 268] width 33 height 11
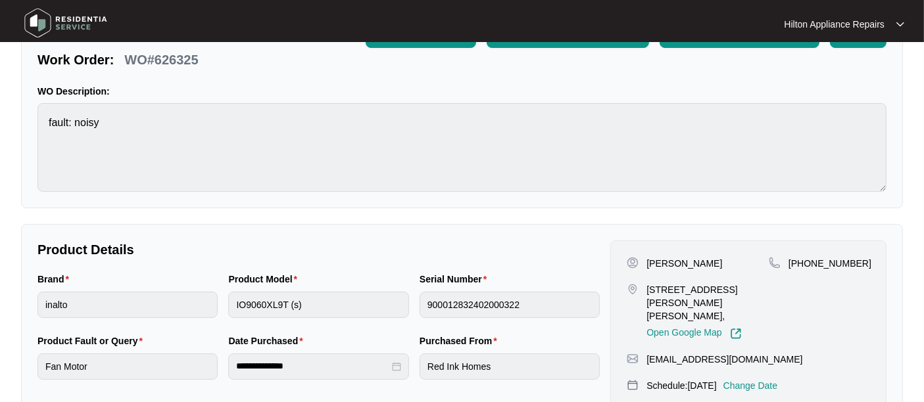
scroll to position [146, 0]
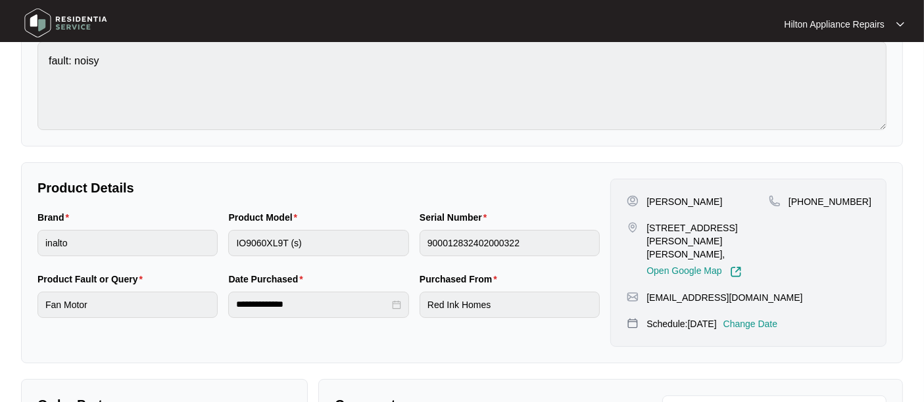
click at [773, 318] on p "Change Date" at bounding box center [750, 324] width 55 height 13
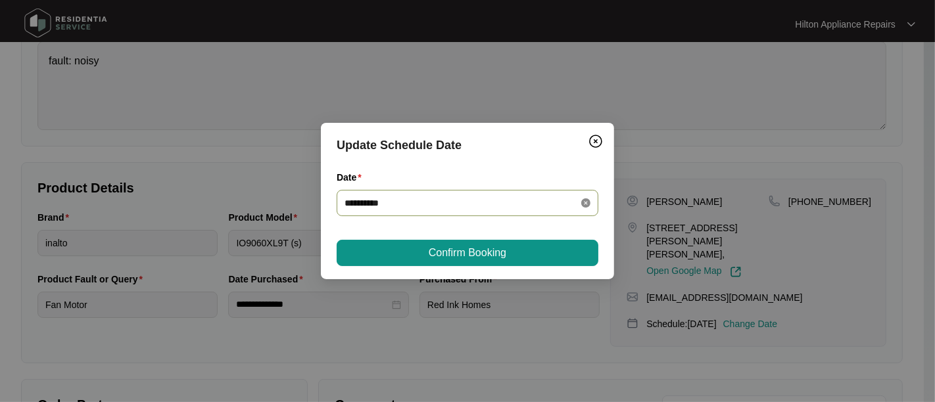
click at [590, 202] on icon "close-circle" at bounding box center [585, 203] width 9 height 9
click at [585, 205] on div at bounding box center [468, 203] width 246 height 14
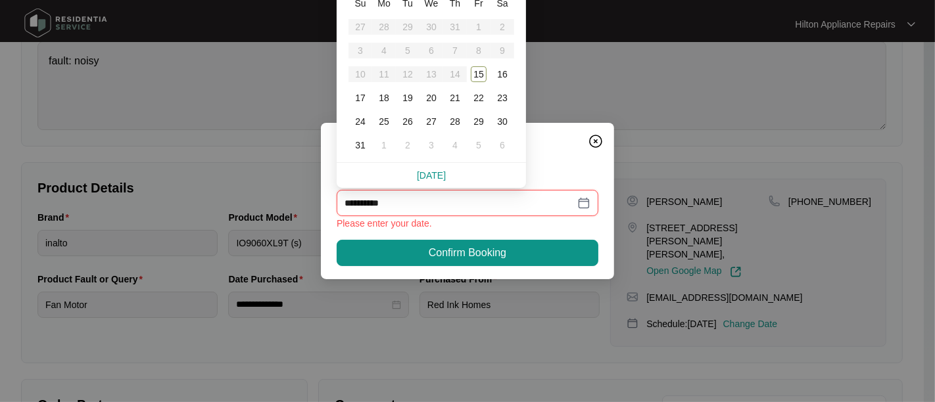
type input "**********"
click at [435, 97] on div "20" at bounding box center [432, 98] width 16 height 16
type input "**********"
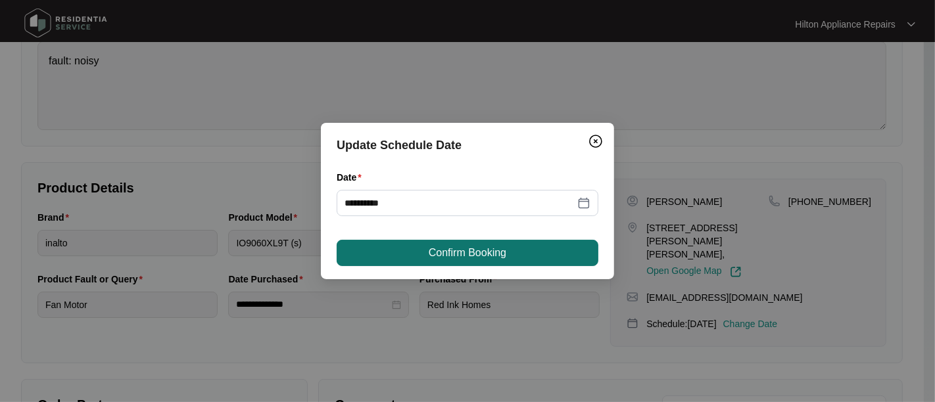
click at [475, 251] on span "Confirm Booking" at bounding box center [468, 253] width 78 height 16
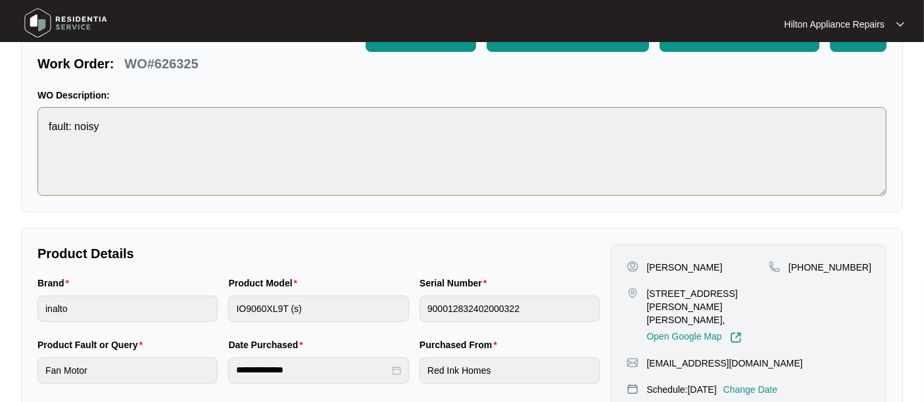
scroll to position [0, 0]
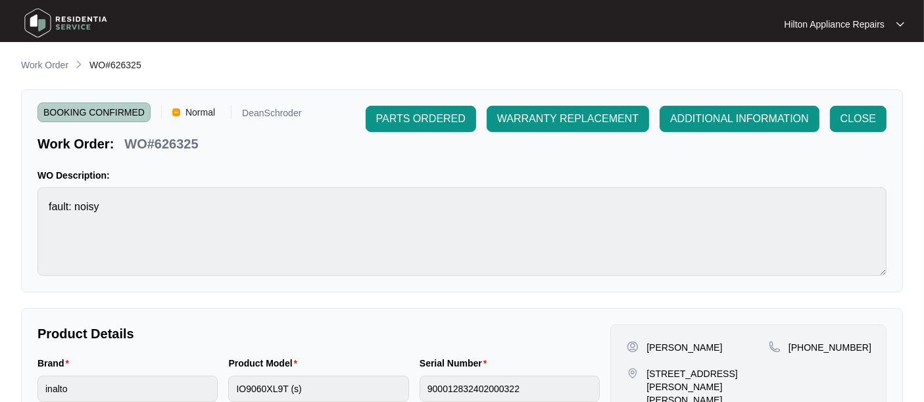
click at [41, 64] on p "Work Order" at bounding box center [44, 65] width 47 height 13
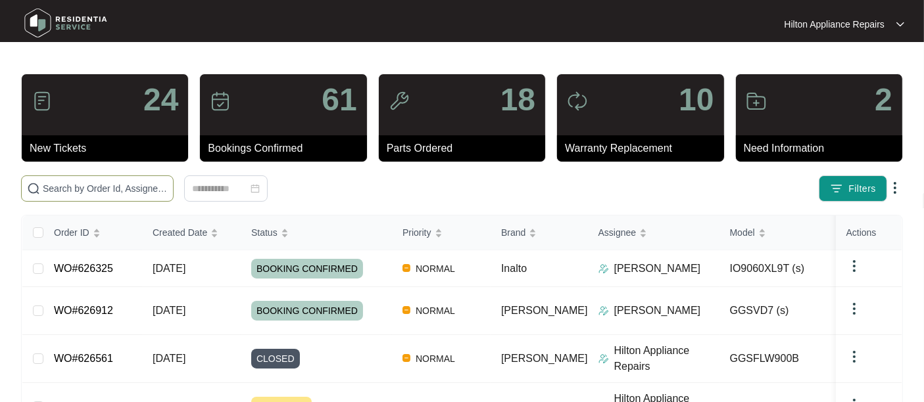
click at [104, 189] on input "text" at bounding box center [105, 189] width 125 height 14
paste input "WO#626912"
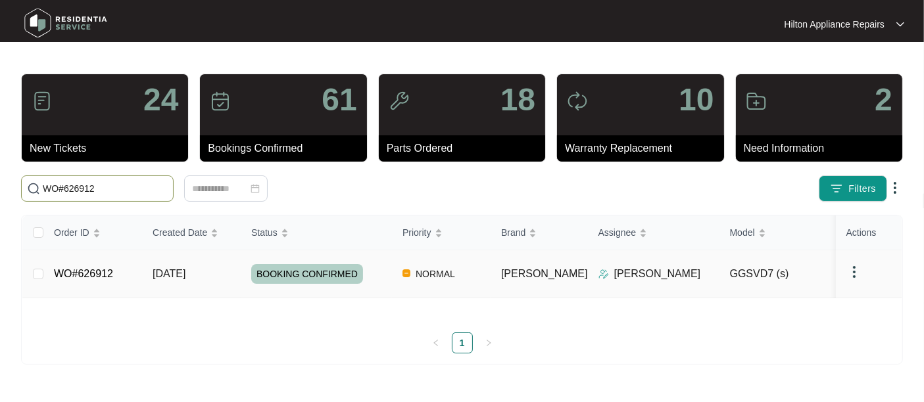
type input "WO#626912"
click at [176, 279] on span "[DATE]" at bounding box center [169, 273] width 33 height 11
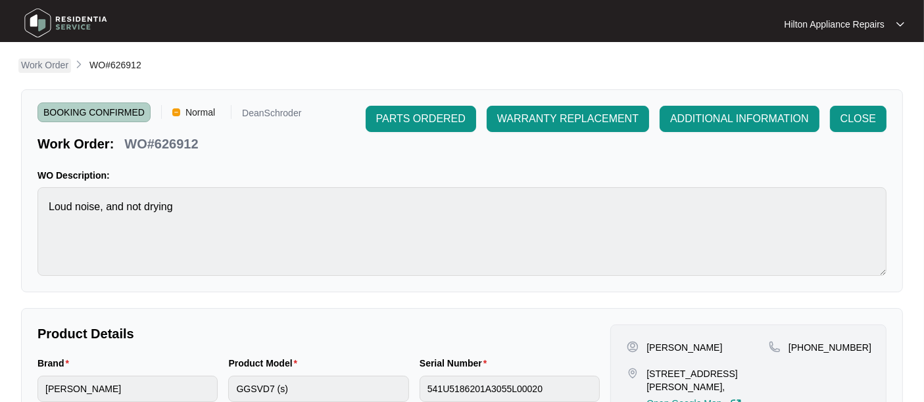
click at [39, 66] on p "Work Order" at bounding box center [44, 65] width 47 height 13
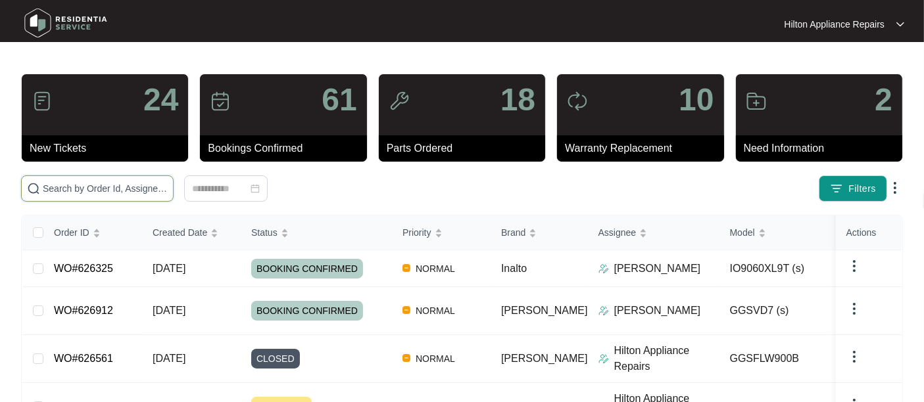
click at [51, 185] on input "text" at bounding box center [105, 189] width 125 height 14
paste input "627505"
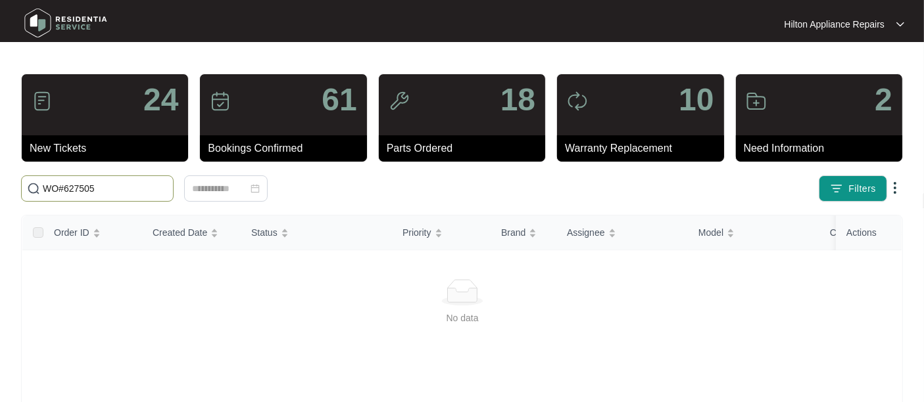
click at [112, 184] on input "WO#627505" at bounding box center [105, 189] width 125 height 14
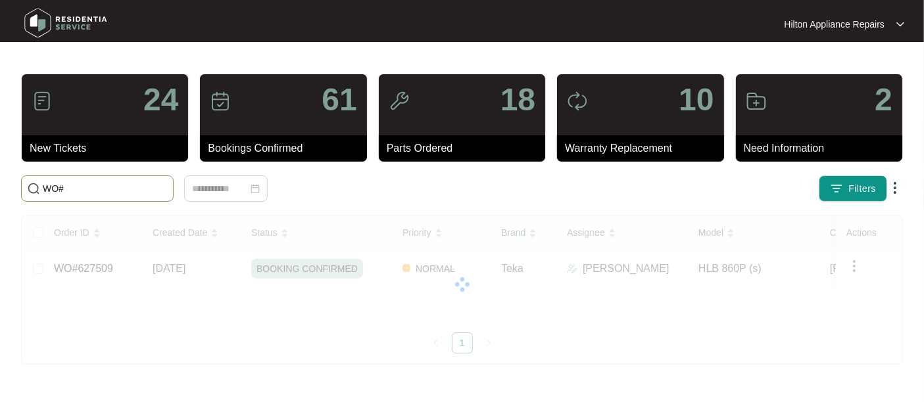
paste input "627829"
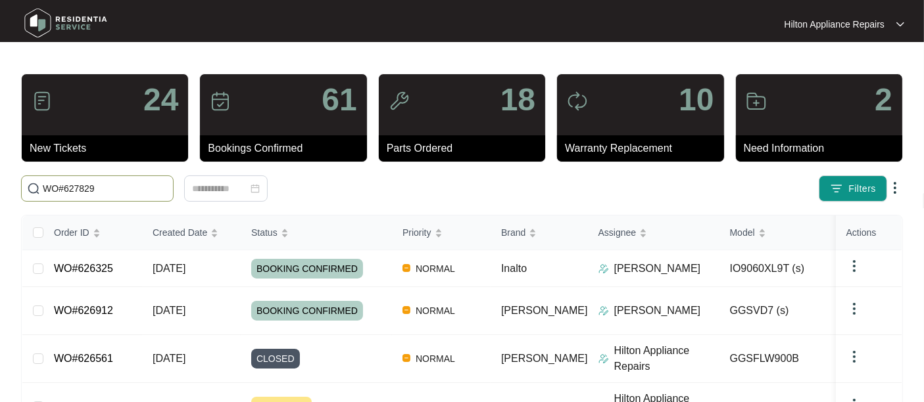
click at [64, 187] on input "WO#627829" at bounding box center [105, 189] width 125 height 14
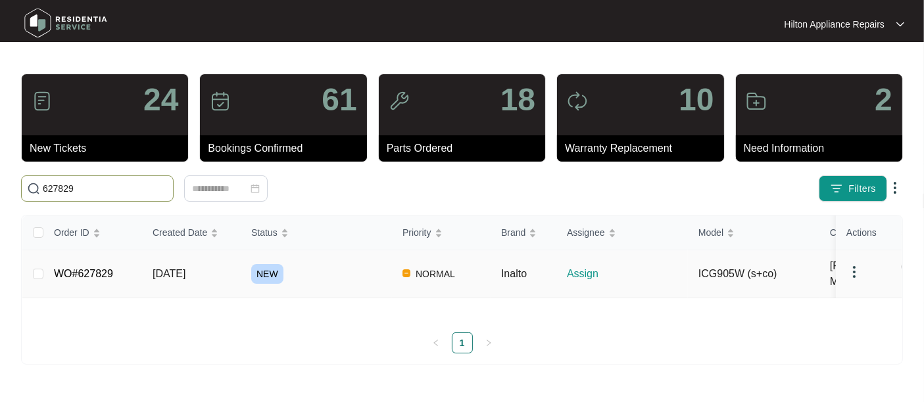
type input "627829"
click at [176, 279] on span "[DATE]" at bounding box center [169, 273] width 33 height 11
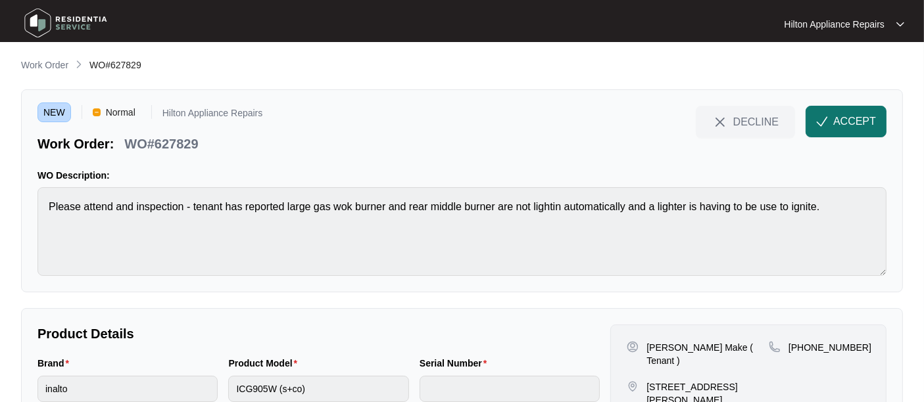
click at [850, 114] on span "ACCEPT" at bounding box center [854, 122] width 43 height 16
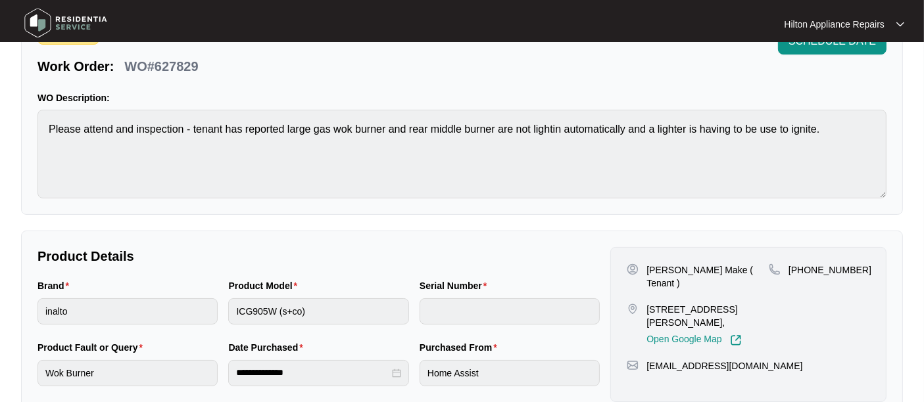
scroll to position [219, 0]
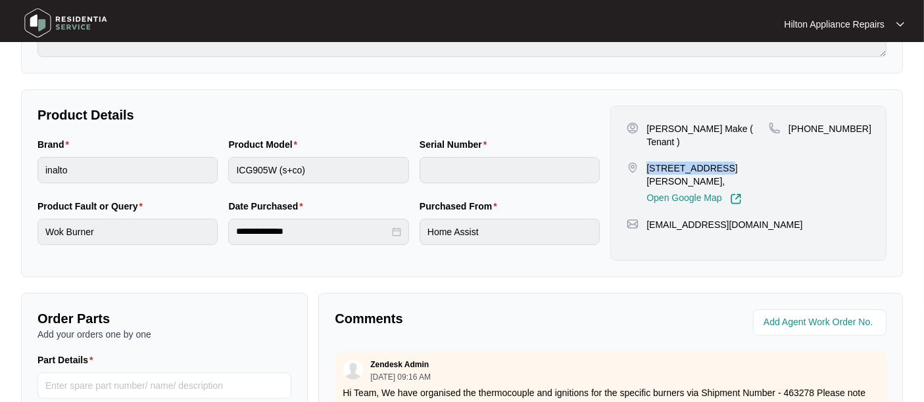
drag, startPoint x: 713, startPoint y: 155, endPoint x: 646, endPoint y: 155, distance: 67.1
click at [646, 162] on div "[STREET_ADDRESS][PERSON_NAME], Open Google Map" at bounding box center [698, 183] width 142 height 43
copy p "[STREET_ADDRESS]"
drag, startPoint x: 851, startPoint y: 128, endPoint x: 805, endPoint y: 126, distance: 46.1
click at [805, 126] on span "[PHONE_NUMBER]" at bounding box center [829, 129] width 83 height 11
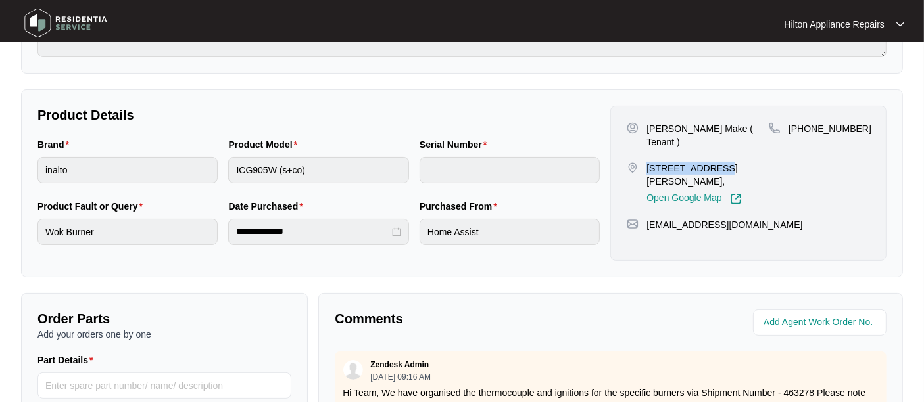
copy span "894143788"
drag, startPoint x: 727, startPoint y: 207, endPoint x: 644, endPoint y: 203, distance: 83.6
click at [644, 218] on div "[EMAIL_ADDRESS][DOMAIN_NAME]" at bounding box center [748, 224] width 243 height 13
copy p "[EMAIL_ADDRESS][DOMAIN_NAME]"
click at [182, 172] on div "Brand inalto Product Model ICG905W (s+co) Serial Number" at bounding box center [318, 168] width 573 height 62
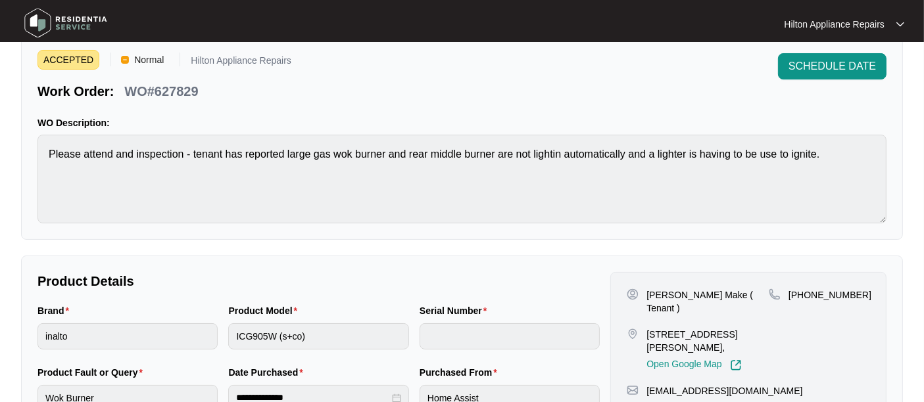
scroll to position [146, 0]
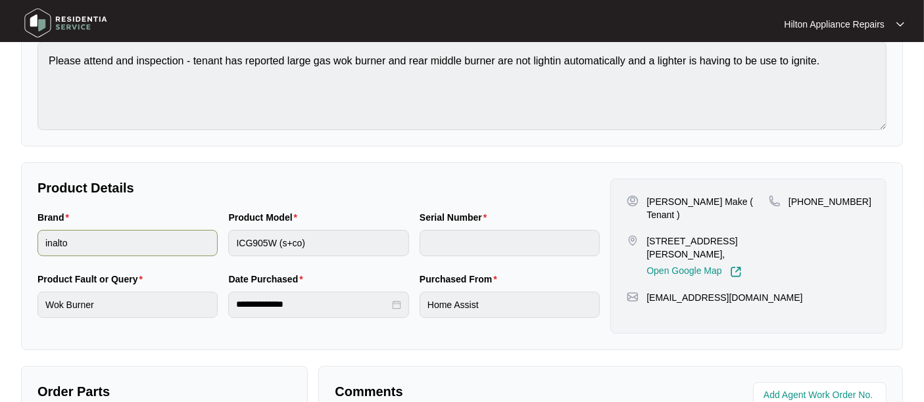
click at [204, 245] on div "Brand inalto Product Model ICG905W (s+co) Serial Number" at bounding box center [318, 241] width 573 height 62
drag, startPoint x: 734, startPoint y: 287, endPoint x: 646, endPoint y: 285, distance: 88.1
click at [646, 291] on div "[EMAIL_ADDRESS][DOMAIN_NAME]" at bounding box center [748, 297] width 243 height 13
copy p "[EMAIL_ADDRESS][DOMAIN_NAME]"
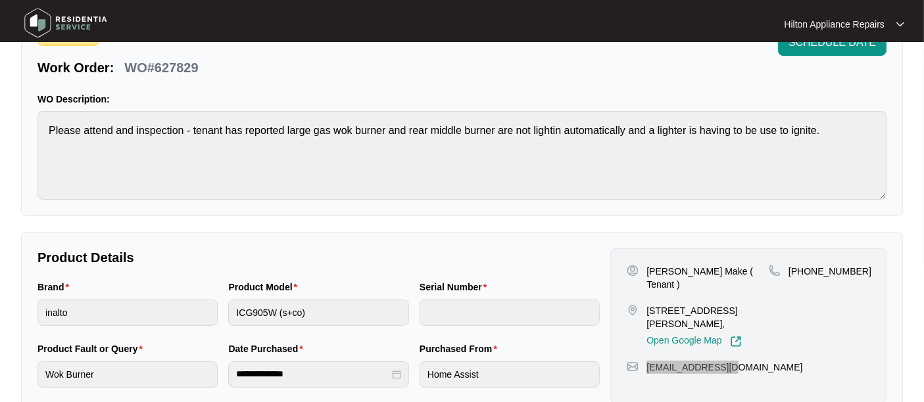
scroll to position [0, 0]
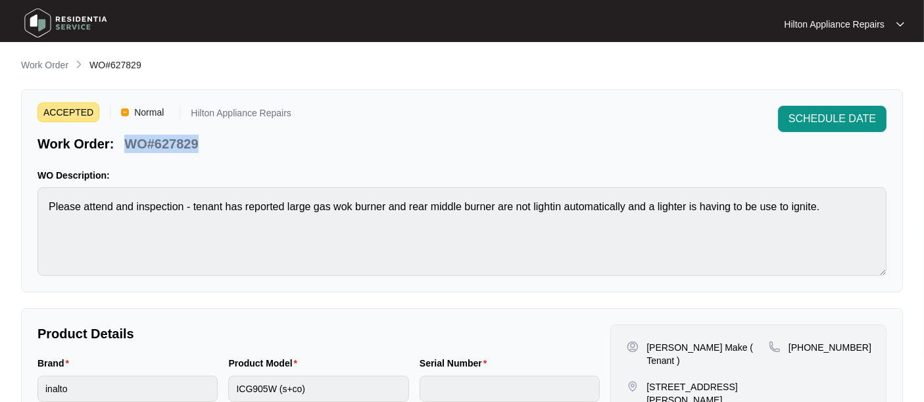
drag, startPoint x: 180, startPoint y: 140, endPoint x: 124, endPoint y: 141, distance: 55.9
click at [124, 141] on div "Work Order: WO#627829" at bounding box center [164, 141] width 254 height 23
copy p "WO#627829"
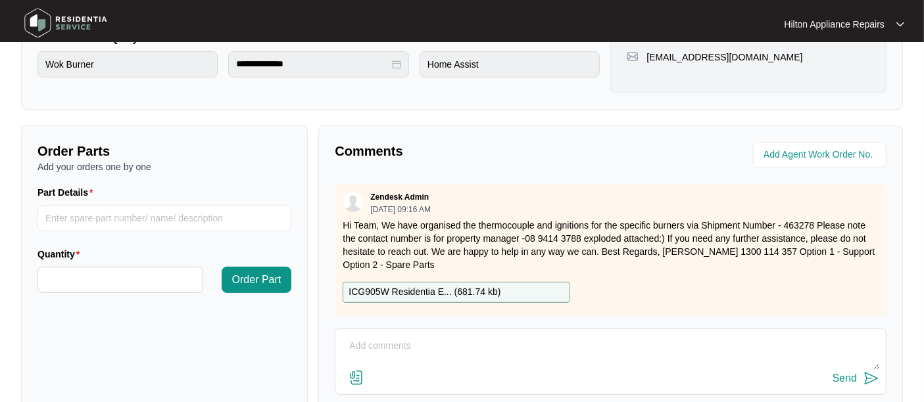
scroll to position [438, 0]
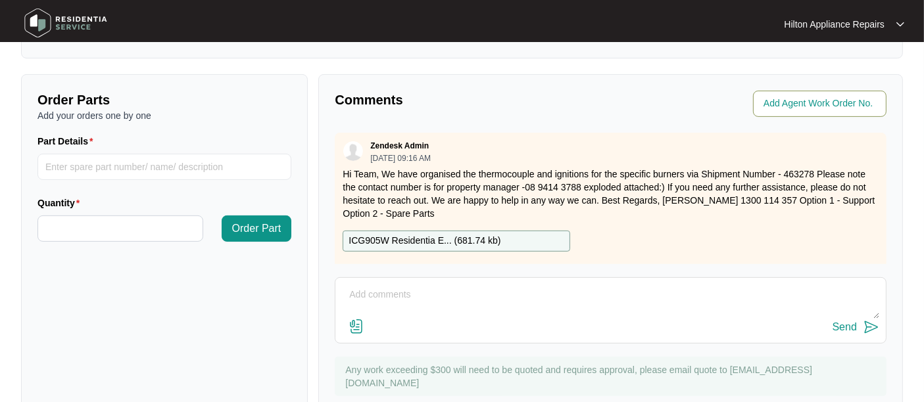
click at [797, 101] on input "string" at bounding box center [820, 104] width 115 height 16
type input "41472"
click at [558, 117] on div "Comments Agent Work Order No. Zendesk Admin [DATE] 09:16 AM Hi Team, We have or…" at bounding box center [610, 250] width 585 height 352
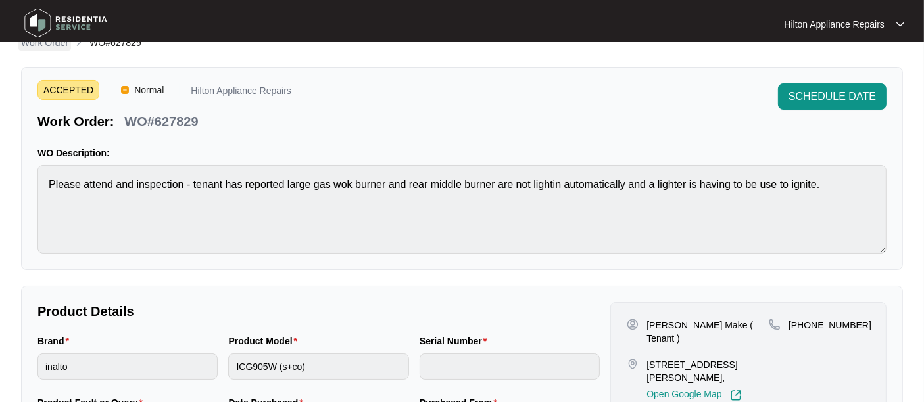
scroll to position [0, 0]
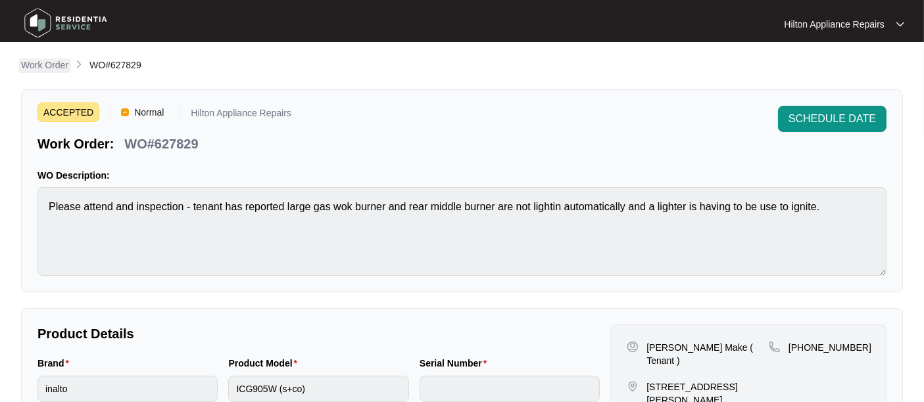
drag, startPoint x: 45, startPoint y: 62, endPoint x: 65, endPoint y: 74, distance: 23.6
click at [45, 62] on p "Work Order" at bounding box center [44, 65] width 47 height 13
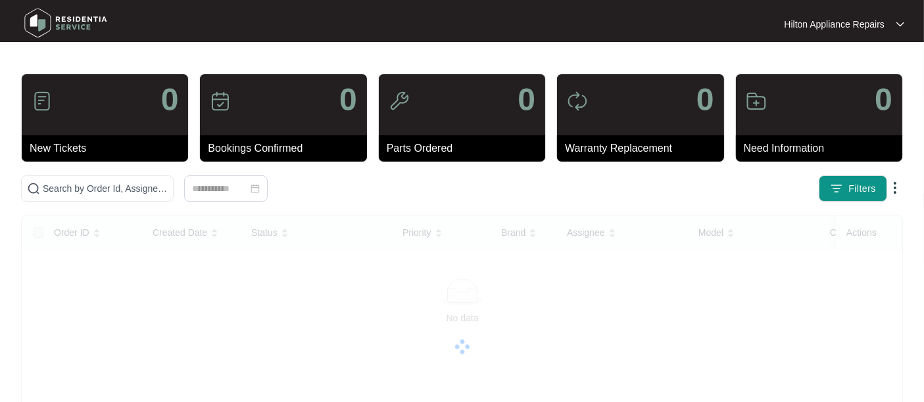
drag, startPoint x: 38, startPoint y: 68, endPoint x: 52, endPoint y: 74, distance: 15.0
click at [38, 68] on main "0 New Tickets 0 Bookings Confirmed 0 Parts Ordered 0 Warranty Replacement 0 Nee…" at bounding box center [462, 330] width 924 height 661
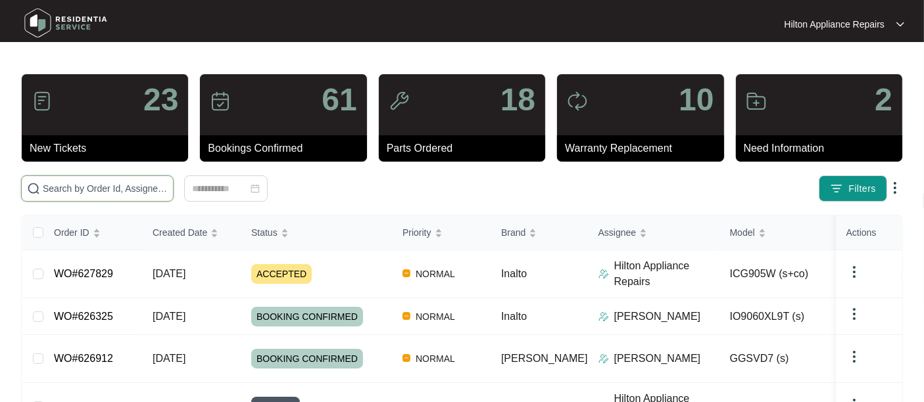
click at [54, 193] on input "text" at bounding box center [105, 189] width 125 height 14
paste input "615646"
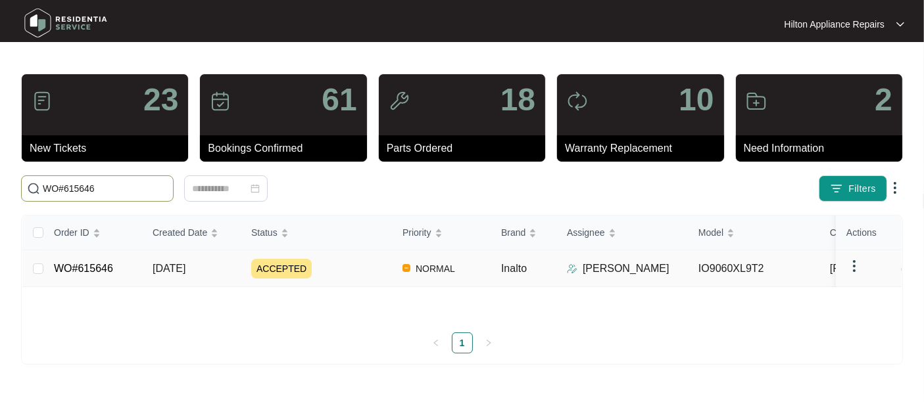
type input "WO#615646"
click at [173, 274] on span "[DATE]" at bounding box center [169, 268] width 33 height 11
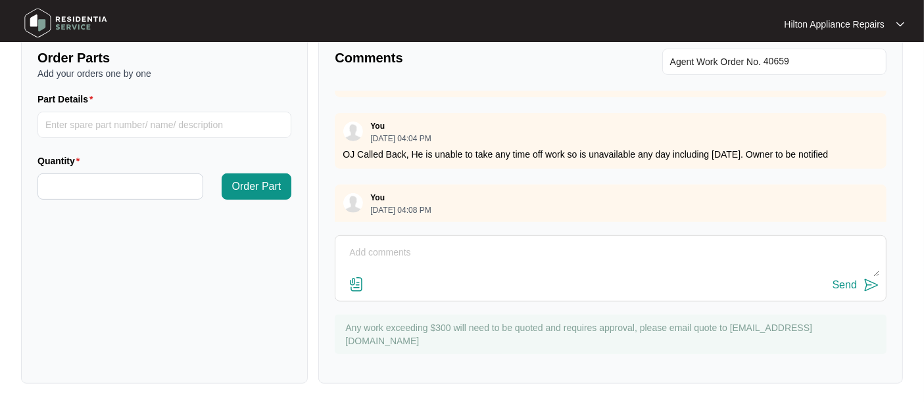
scroll to position [268, 0]
